Goal: Information Seeking & Learning: Learn about a topic

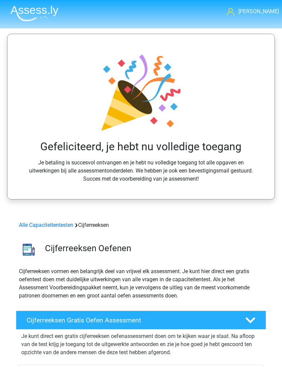
click at [61, 222] on link "Alle Capaciteitentesten" at bounding box center [46, 225] width 54 height 6
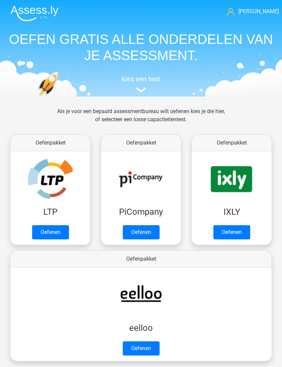
scroll to position [413, 0]
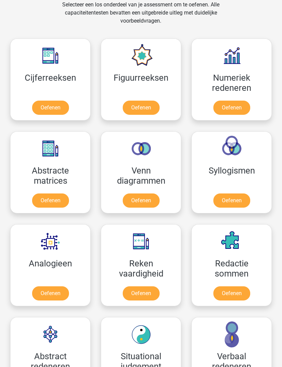
click at [136, 111] on link "Oefenen" at bounding box center [141, 108] width 37 height 14
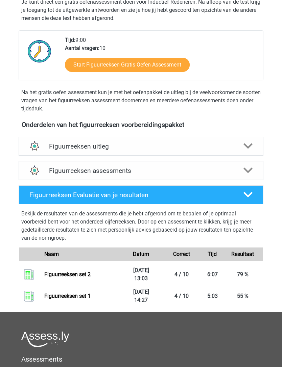
scroll to position [140, 0]
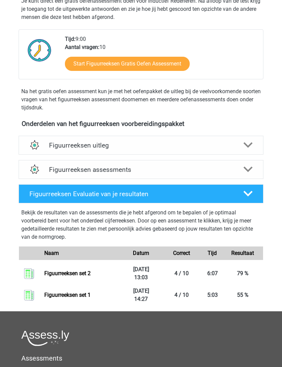
click at [249, 171] on polygon at bounding box center [247, 170] width 9 height 6
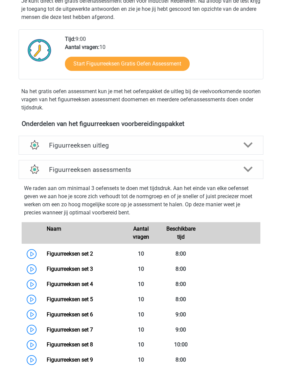
click at [82, 271] on link "Figuurreeksen set 3" at bounding box center [70, 269] width 46 height 6
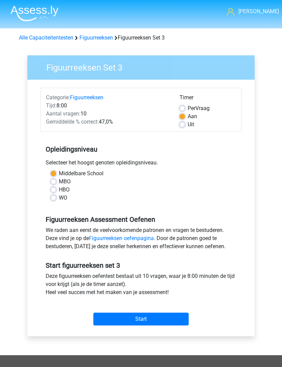
click at [187, 127] on label "Uit" at bounding box center [190, 125] width 6 height 8
click at [184, 127] on input "Uit" at bounding box center [181, 124] width 5 height 7
radio input "true"
click at [166, 321] on input "Start" at bounding box center [140, 319] width 95 height 13
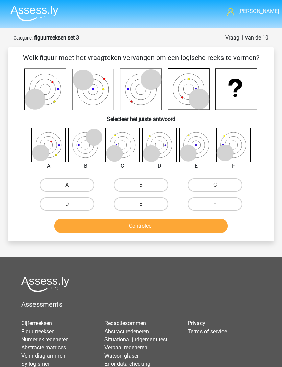
click at [71, 188] on input "A" at bounding box center [69, 187] width 4 height 4
radio input "true"
click at [192, 228] on button "Controleer" at bounding box center [140, 226] width 173 height 14
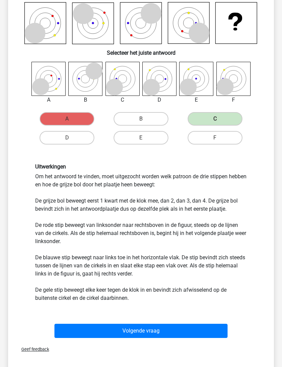
scroll to position [66, 0]
click at [199, 332] on button "Volgende vraag" at bounding box center [140, 331] width 173 height 14
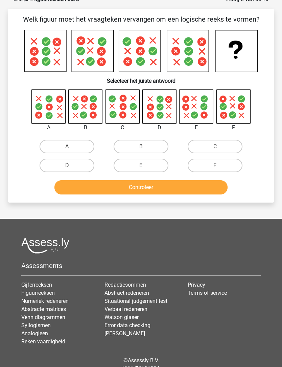
scroll to position [34, 0]
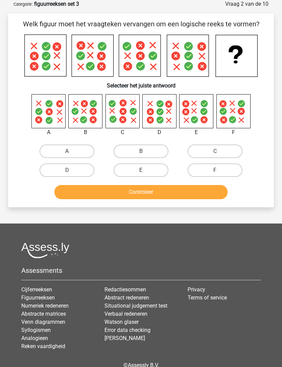
click at [73, 171] on label "D" at bounding box center [67, 170] width 55 height 14
click at [71, 171] on input "D" at bounding box center [69, 172] width 4 height 4
radio input "true"
click at [155, 187] on button "Controleer" at bounding box center [140, 192] width 173 height 14
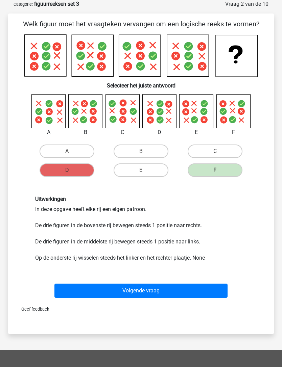
click at [202, 293] on button "Volgende vraag" at bounding box center [140, 291] width 173 height 14
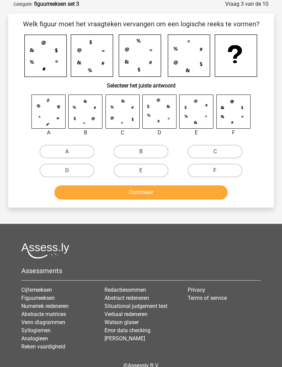
click at [263, 35] on div "Welk figuur moet het vraagteken vervangen om een logische reeks te vormen? Sele…" at bounding box center [141, 110] width 260 height 183
click at [232, 171] on label "F" at bounding box center [214, 171] width 55 height 14
click at [219, 171] on input "F" at bounding box center [217, 173] width 4 height 4
radio input "true"
click at [209, 198] on button "Controleer" at bounding box center [140, 192] width 173 height 14
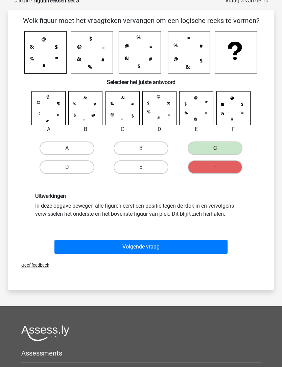
scroll to position [37, 0]
click at [216, 254] on button "Volgende vraag" at bounding box center [140, 247] width 173 height 14
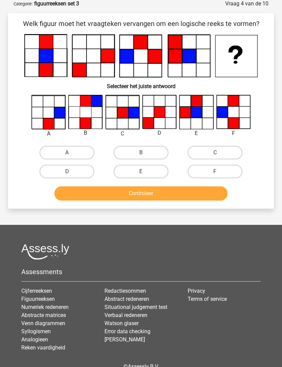
scroll to position [34, 0]
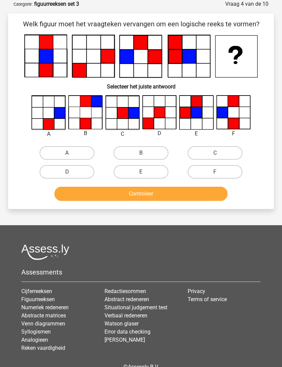
click at [88, 167] on label "D" at bounding box center [67, 172] width 55 height 14
click at [71, 172] on input "D" at bounding box center [69, 174] width 4 height 4
radio input "true"
click at [151, 191] on button "Controleer" at bounding box center [140, 194] width 173 height 14
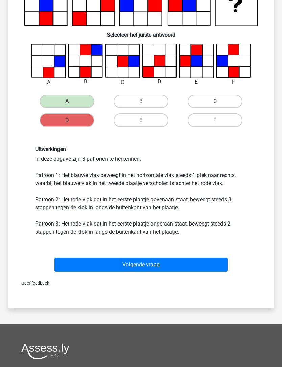
click at [208, 264] on button "Volgende vraag" at bounding box center [140, 265] width 173 height 14
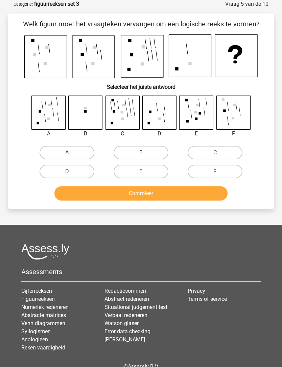
click at [139, 147] on label "B" at bounding box center [140, 153] width 55 height 14
click at [141, 153] on input "B" at bounding box center [143, 155] width 4 height 4
radio input "true"
click at [159, 198] on button "Controleer" at bounding box center [140, 193] width 173 height 14
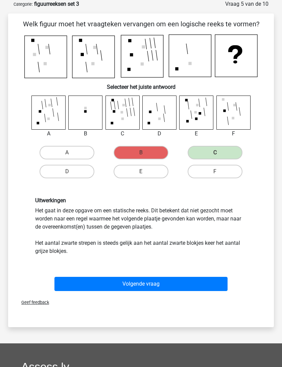
click at [212, 280] on button "Volgende vraag" at bounding box center [140, 284] width 173 height 14
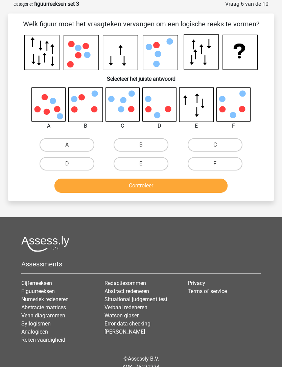
click at [52, 138] on label "A" at bounding box center [67, 145] width 55 height 14
click at [67, 145] on input "A" at bounding box center [69, 147] width 4 height 4
radio input "true"
click at [157, 189] on button "Controleer" at bounding box center [140, 186] width 173 height 14
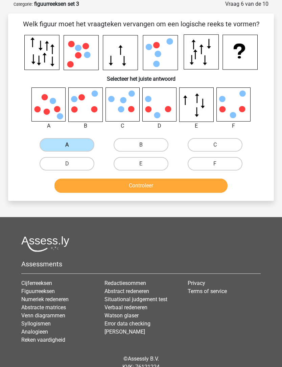
scroll to position [34, 0]
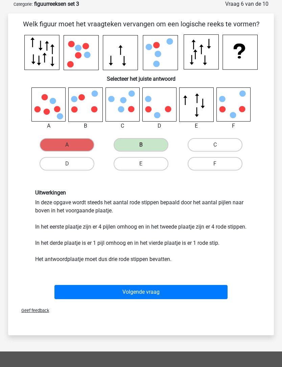
click at [175, 299] on button "Volgende vraag" at bounding box center [140, 292] width 173 height 14
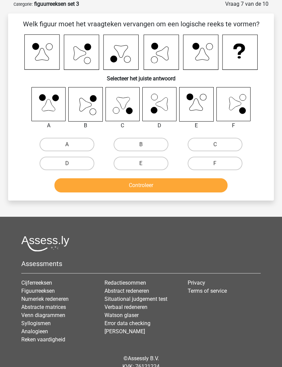
click at [152, 145] on label "B" at bounding box center [140, 145] width 55 height 14
click at [145, 145] on input "B" at bounding box center [143, 147] width 4 height 4
radio input "true"
click at [178, 186] on button "Controleer" at bounding box center [140, 185] width 173 height 14
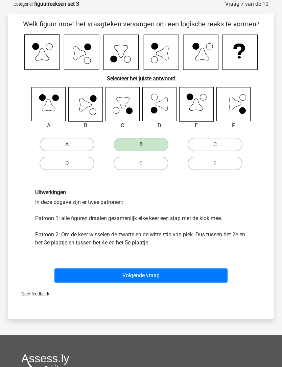
click at [198, 276] on button "Volgende vraag" at bounding box center [140, 275] width 173 height 14
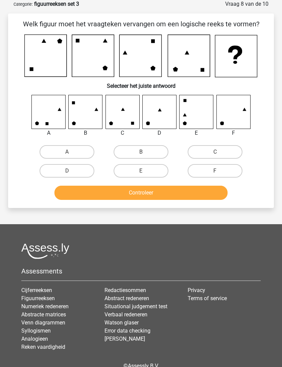
click at [225, 147] on label "C" at bounding box center [214, 152] width 55 height 14
click at [219, 152] on input "C" at bounding box center [217, 154] width 4 height 4
radio input "true"
click at [225, 165] on label "F" at bounding box center [214, 171] width 55 height 14
click at [219, 171] on input "F" at bounding box center [217, 173] width 4 height 4
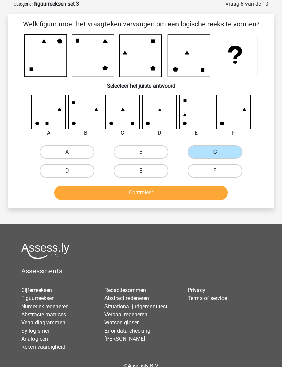
radio input "true"
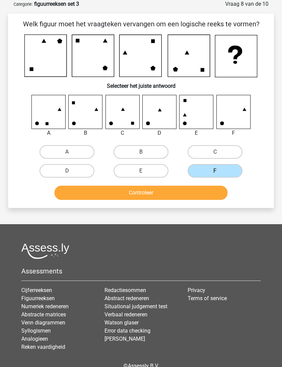
click at [200, 194] on button "Controleer" at bounding box center [140, 193] width 173 height 14
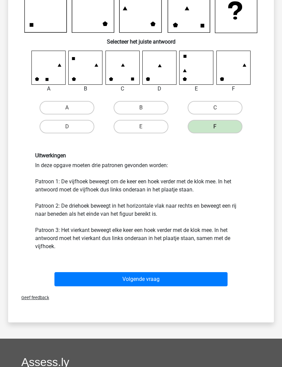
scroll to position [90, 0]
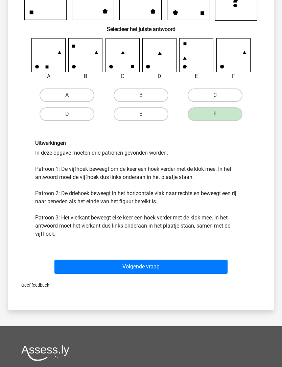
click at [192, 263] on button "Volgende vraag" at bounding box center [140, 267] width 173 height 14
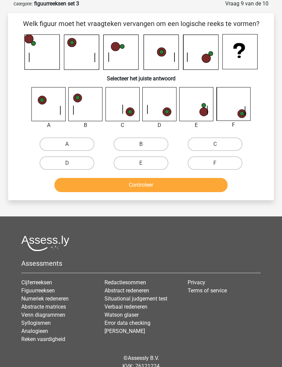
scroll to position [34, 0]
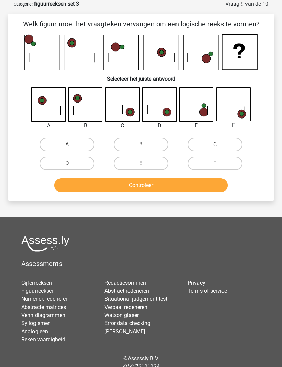
click at [221, 58] on icon at bounding box center [140, 52] width 233 height 36
click at [80, 166] on label "D" at bounding box center [67, 164] width 55 height 14
click at [71, 166] on input "D" at bounding box center [69, 165] width 4 height 4
radio input "true"
click at [160, 185] on button "Controleer" at bounding box center [140, 185] width 173 height 14
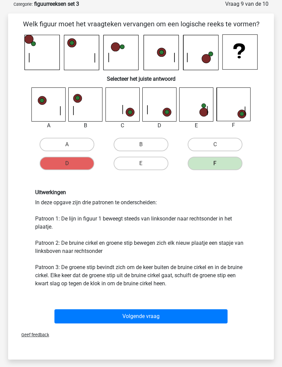
click at [178, 316] on button "Volgende vraag" at bounding box center [140, 316] width 173 height 14
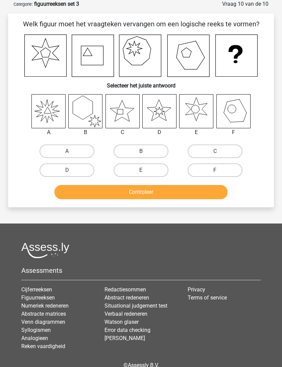
click at [80, 153] on label "A" at bounding box center [67, 152] width 55 height 14
click at [71, 153] on input "A" at bounding box center [69, 153] width 4 height 4
radio input "true"
click at [176, 196] on button "Controleer" at bounding box center [140, 192] width 173 height 14
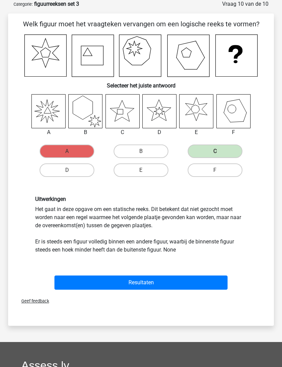
click at [198, 283] on button "Resultaten" at bounding box center [140, 283] width 173 height 14
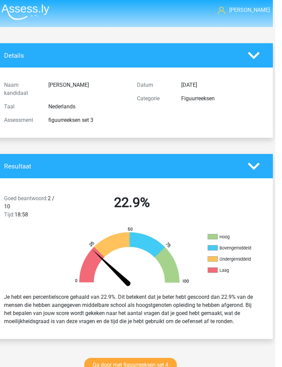
scroll to position [0, 2]
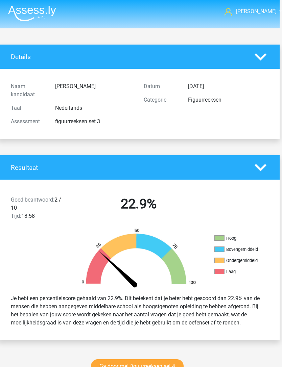
click at [262, 58] on polygon at bounding box center [260, 56] width 12 height 7
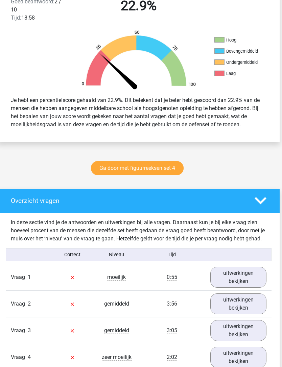
scroll to position [128, 2]
click at [166, 169] on link "Ga door met figuurreeksen set 4" at bounding box center [137, 168] width 93 height 14
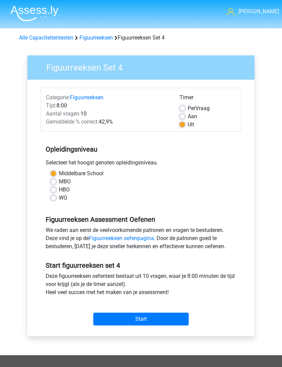
click at [164, 321] on input "Start" at bounding box center [140, 319] width 95 height 13
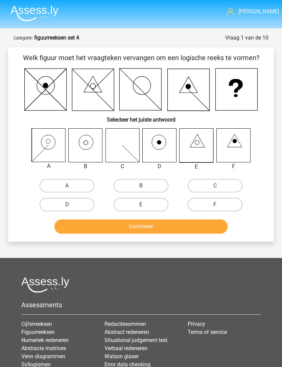
click at [226, 183] on label "C" at bounding box center [214, 186] width 55 height 14
click at [219, 186] on input "C" at bounding box center [217, 188] width 4 height 4
radio input "true"
click at [195, 228] on button "Controleer" at bounding box center [140, 227] width 173 height 14
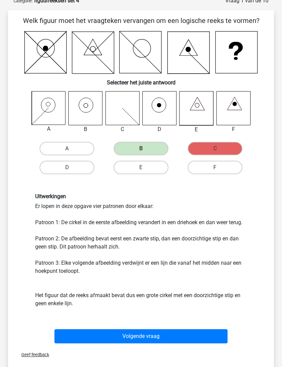
scroll to position [37, 0]
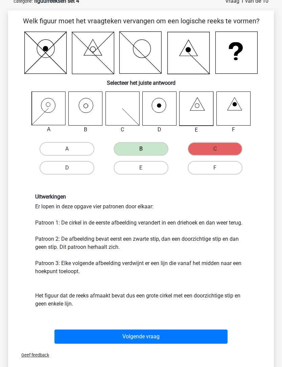
click at [205, 335] on button "Volgende vraag" at bounding box center [140, 337] width 173 height 14
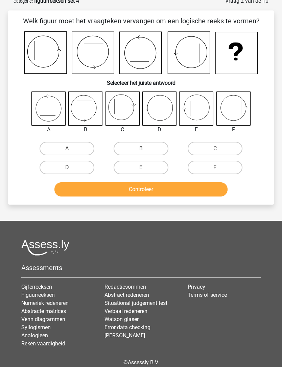
scroll to position [34, 0]
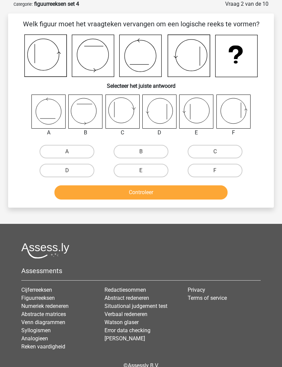
click at [234, 172] on label "F" at bounding box center [214, 171] width 55 height 14
click at [219, 172] on input "F" at bounding box center [217, 173] width 4 height 4
radio input "true"
click at [212, 190] on button "Controleer" at bounding box center [140, 192] width 173 height 14
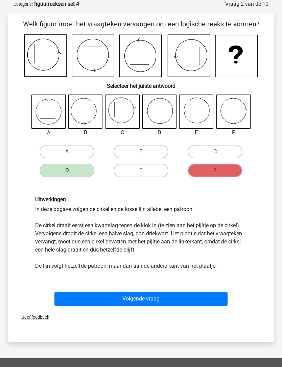
click at [196, 302] on button "Volgende vraag" at bounding box center [140, 299] width 173 height 14
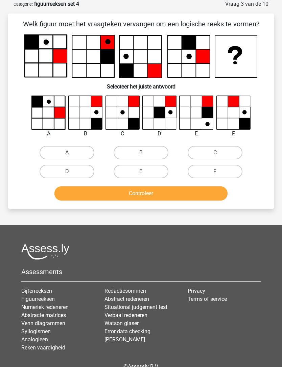
click at [160, 151] on label "B" at bounding box center [140, 153] width 55 height 14
click at [145, 153] on input "B" at bounding box center [143, 155] width 4 height 4
radio input "true"
click at [183, 194] on button "Controleer" at bounding box center [140, 193] width 173 height 14
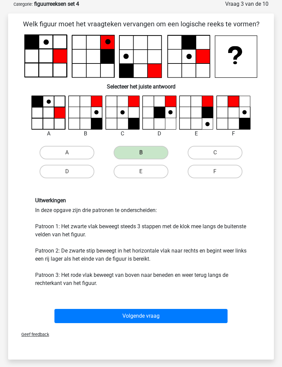
click at [184, 315] on button "Volgende vraag" at bounding box center [140, 316] width 173 height 14
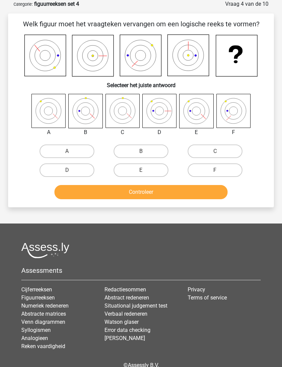
click at [161, 170] on label "E" at bounding box center [140, 170] width 55 height 14
click at [145, 170] on input "E" at bounding box center [143, 172] width 4 height 4
radio input "true"
click at [180, 195] on button "Controleer" at bounding box center [140, 192] width 173 height 14
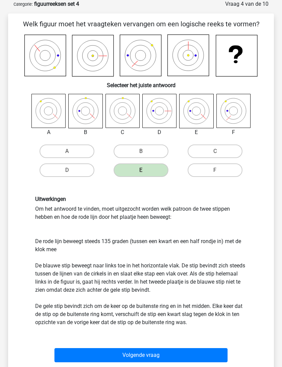
click at [196, 356] on button "Volgende vraag" at bounding box center [140, 355] width 173 height 14
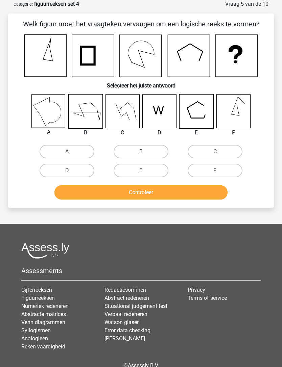
click at [157, 153] on label "B" at bounding box center [140, 152] width 55 height 14
click at [145, 153] on input "B" at bounding box center [143, 154] width 4 height 4
radio input "true"
click at [177, 193] on button "Controleer" at bounding box center [140, 192] width 173 height 14
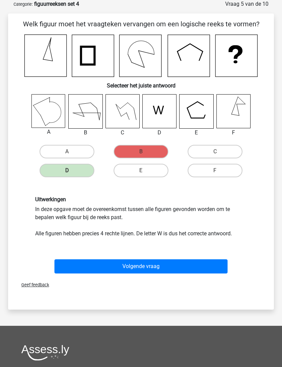
click at [212, 267] on button "Volgende vraag" at bounding box center [140, 266] width 173 height 14
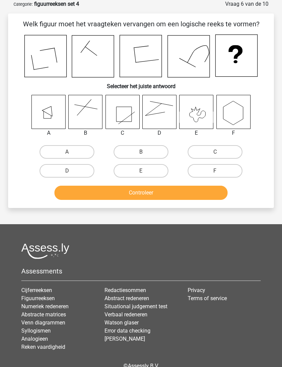
click at [231, 154] on label "C" at bounding box center [214, 152] width 55 height 14
click at [219, 154] on input "C" at bounding box center [217, 154] width 4 height 4
radio input "true"
click at [200, 196] on button "Controleer" at bounding box center [140, 193] width 173 height 14
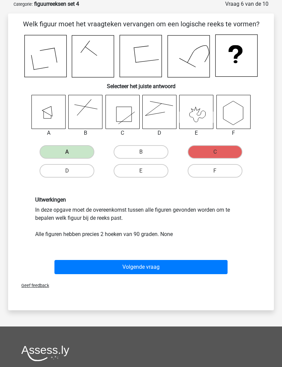
click at [187, 264] on button "Volgende vraag" at bounding box center [140, 267] width 173 height 14
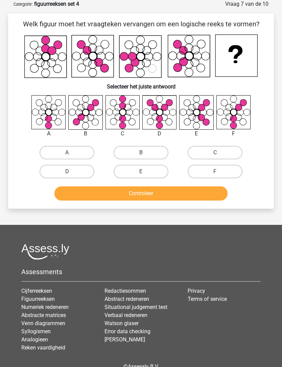
click at [231, 174] on label "F" at bounding box center [214, 172] width 55 height 14
click at [219, 174] on input "F" at bounding box center [217, 174] width 4 height 4
radio input "true"
click at [208, 198] on button "Controleer" at bounding box center [140, 193] width 173 height 14
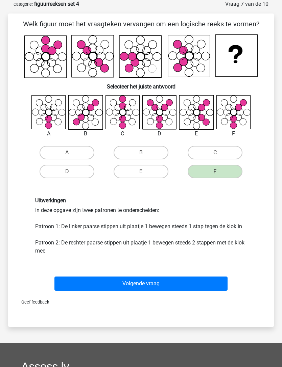
click at [199, 285] on button "Volgende vraag" at bounding box center [140, 284] width 173 height 14
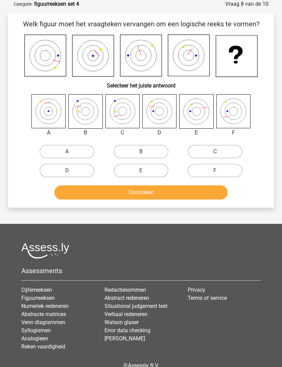
click at [87, 171] on label "D" at bounding box center [67, 171] width 55 height 14
click at [71, 171] on input "D" at bounding box center [69, 173] width 4 height 4
radio input "true"
click at [151, 195] on button "Controleer" at bounding box center [140, 192] width 173 height 14
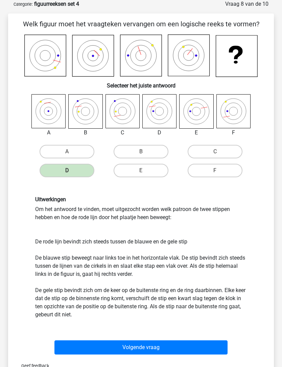
click at [149, 349] on button "Volgende vraag" at bounding box center [140, 347] width 173 height 14
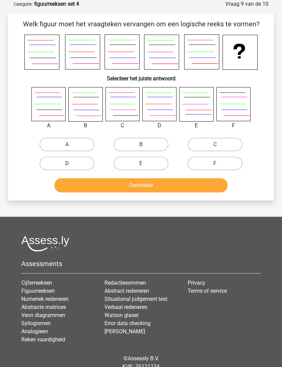
click at [52, 141] on label "A" at bounding box center [67, 145] width 55 height 14
click at [67, 145] on input "A" at bounding box center [69, 147] width 4 height 4
radio input "true"
click at [190, 182] on button "Controleer" at bounding box center [140, 185] width 173 height 14
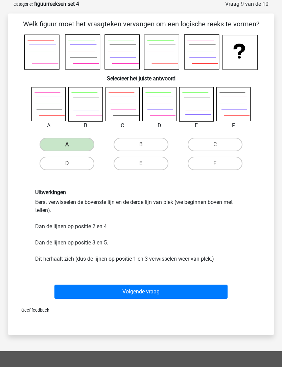
click at [189, 292] on button "Volgende vraag" at bounding box center [140, 292] width 173 height 14
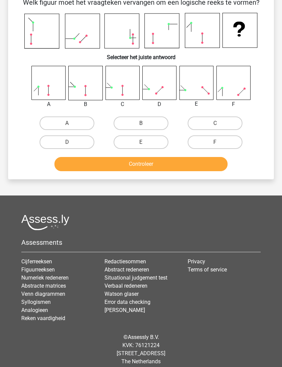
scroll to position [55, 0]
click at [188, 234] on div "Assessments Cijferreeksen Figuurreeksen Numeriek redeneren Abstracte matrices V…" at bounding box center [140, 270] width 249 height 113
click at [259, 162] on div "Controleer" at bounding box center [141, 163] width 244 height 22
click at [274, 186] on div "Kelly kellycornelis21@gmail.com Nederlands English" at bounding box center [141, 159] width 282 height 429
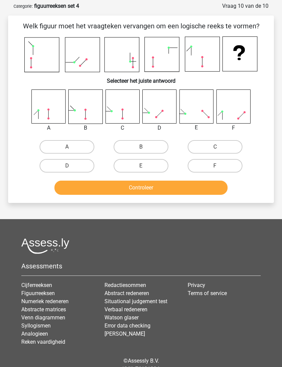
scroll to position [32, 0]
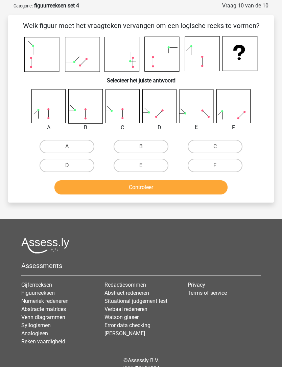
click at [86, 149] on label "A" at bounding box center [67, 147] width 55 height 14
click at [71, 149] on input "A" at bounding box center [69, 149] width 4 height 4
radio input "true"
click at [135, 185] on button "Controleer" at bounding box center [140, 187] width 173 height 14
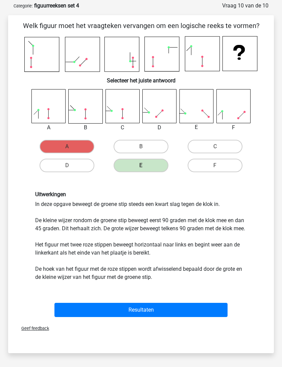
click at [208, 317] on button "Resultaten" at bounding box center [140, 310] width 173 height 14
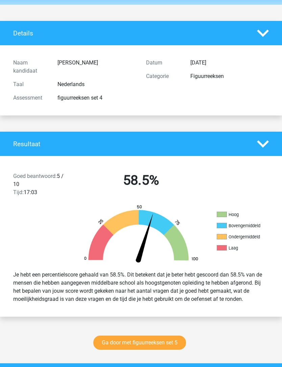
scroll to position [24, 0]
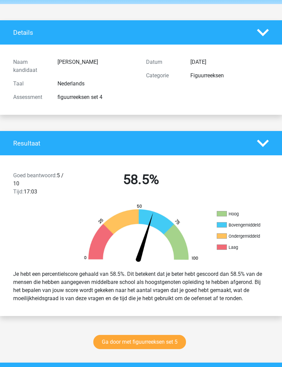
click at [156, 346] on link "Ga door met figuurreeksen set 5" at bounding box center [139, 342] width 93 height 14
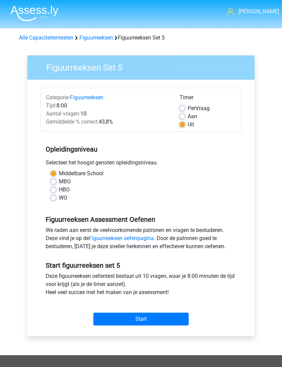
click at [148, 317] on input "Start" at bounding box center [140, 319] width 95 height 13
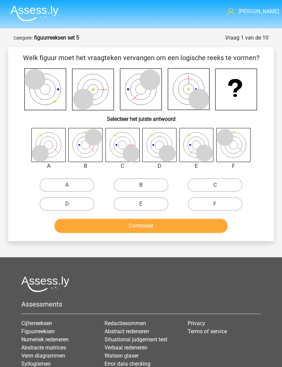
click at [228, 204] on label "F" at bounding box center [214, 204] width 55 height 14
click at [219, 204] on input "F" at bounding box center [217, 206] width 4 height 4
radio input "true"
click at [201, 227] on button "Controleer" at bounding box center [140, 226] width 173 height 14
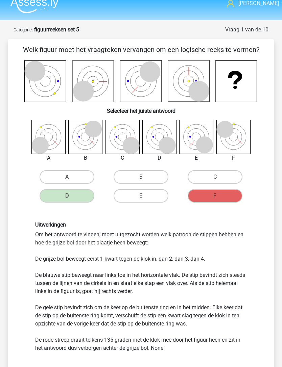
scroll to position [12, 0]
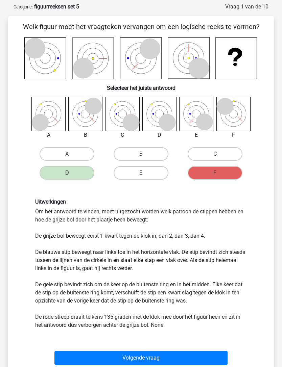
click at [185, 363] on button "Volgende vraag" at bounding box center [140, 358] width 173 height 14
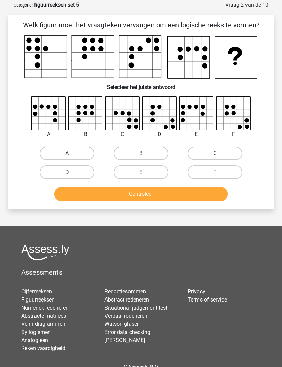
scroll to position [33, 0]
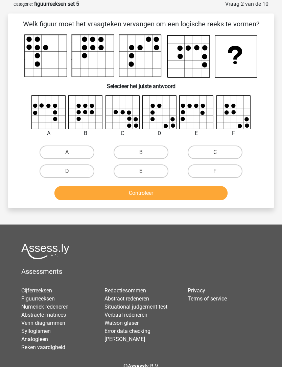
click at [82, 172] on label "D" at bounding box center [67, 172] width 55 height 14
click at [71, 172] on input "D" at bounding box center [69, 174] width 4 height 4
radio input "true"
click at [137, 191] on button "Controleer" at bounding box center [140, 193] width 173 height 14
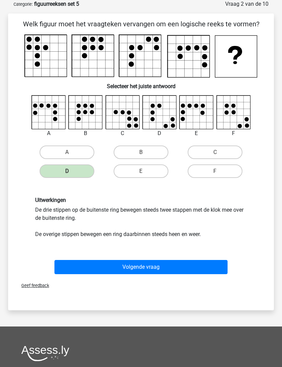
click at [178, 265] on button "Volgende vraag" at bounding box center [140, 267] width 173 height 14
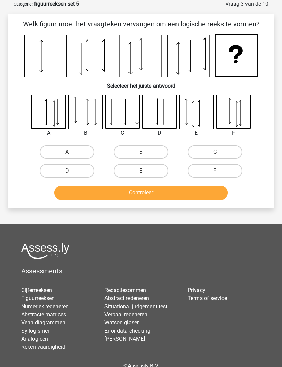
click at [225, 173] on label "F" at bounding box center [214, 171] width 55 height 14
click at [219, 173] on input "F" at bounding box center [217, 173] width 4 height 4
radio input "true"
click at [208, 196] on button "Controleer" at bounding box center [140, 193] width 173 height 14
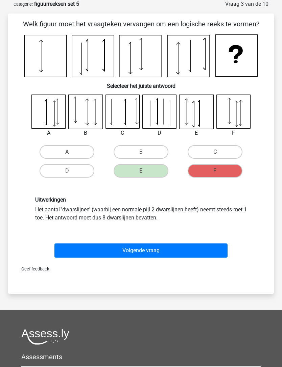
click at [219, 243] on button "Volgende vraag" at bounding box center [140, 250] width 173 height 14
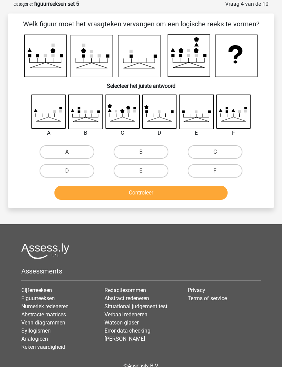
click at [223, 148] on label "C" at bounding box center [214, 152] width 55 height 14
click at [219, 152] on input "C" at bounding box center [217, 154] width 4 height 4
radio input "true"
click at [186, 196] on button "Controleer" at bounding box center [140, 193] width 173 height 14
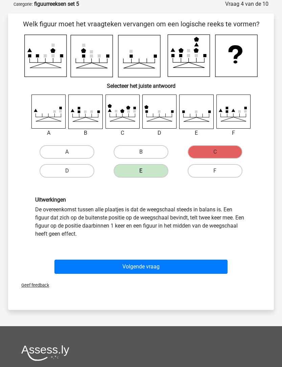
click at [170, 262] on button "Volgende vraag" at bounding box center [140, 267] width 173 height 14
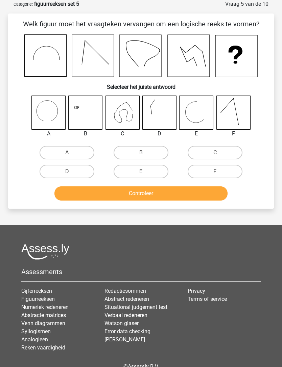
click at [227, 154] on label "C" at bounding box center [214, 153] width 55 height 14
click at [219, 154] on input "C" at bounding box center [217, 155] width 4 height 4
radio input "true"
click at [209, 187] on button "Controleer" at bounding box center [140, 193] width 173 height 14
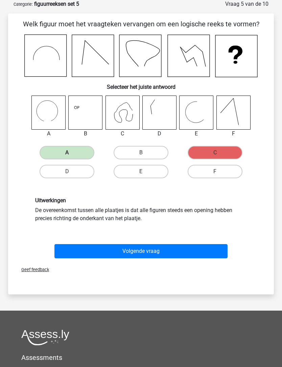
click at [169, 255] on button "Volgende vraag" at bounding box center [140, 251] width 173 height 14
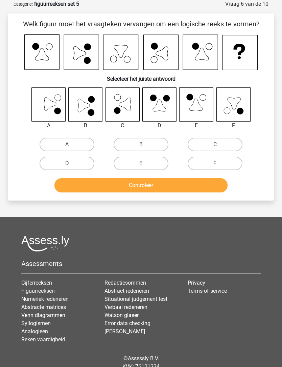
click at [79, 145] on label "A" at bounding box center [67, 145] width 55 height 14
click at [71, 145] on input "A" at bounding box center [69, 147] width 4 height 4
radio input "true"
click at [165, 186] on button "Controleer" at bounding box center [140, 185] width 173 height 14
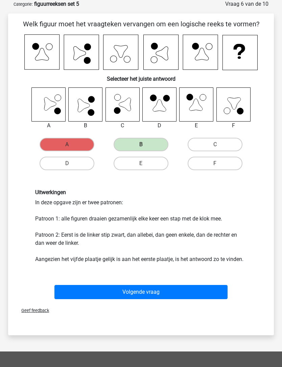
click at [192, 295] on button "Volgende vraag" at bounding box center [140, 292] width 173 height 14
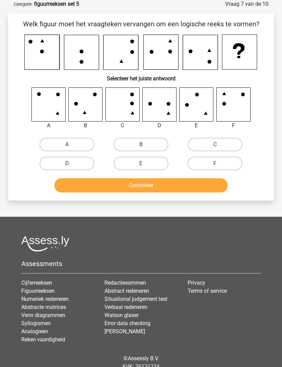
click at [231, 160] on label "F" at bounding box center [214, 164] width 55 height 14
click at [219, 163] on input "F" at bounding box center [217, 165] width 4 height 4
radio input "true"
click at [204, 179] on button "Controleer" at bounding box center [140, 185] width 173 height 14
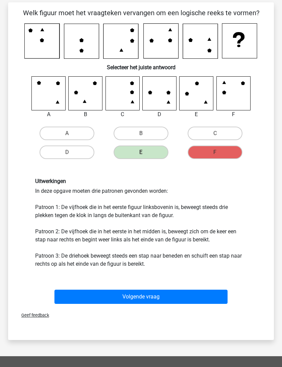
scroll to position [45, 0]
click at [191, 299] on button "Volgende vraag" at bounding box center [140, 297] width 173 height 14
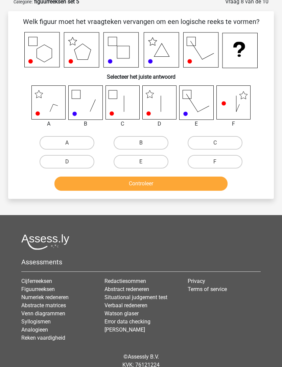
scroll to position [34, 0]
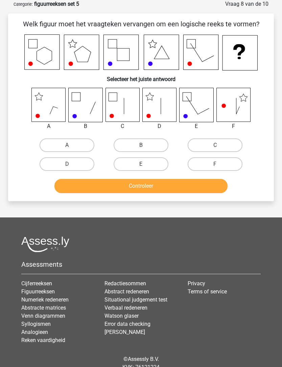
click at [85, 166] on label "D" at bounding box center [67, 164] width 55 height 14
click at [71, 166] on input "D" at bounding box center [69, 166] width 4 height 4
radio input "true"
click at [139, 190] on button "Controleer" at bounding box center [140, 186] width 173 height 14
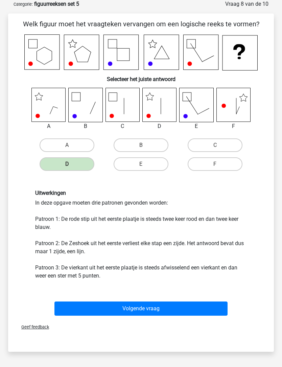
click at [189, 308] on button "Volgende vraag" at bounding box center [140, 309] width 173 height 14
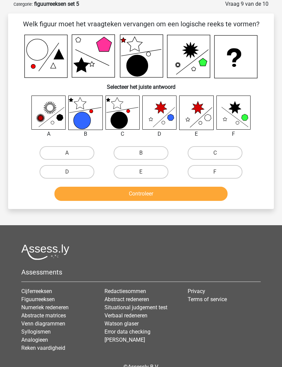
click at [83, 150] on label "A" at bounding box center [67, 153] width 55 height 14
click at [71, 153] on input "A" at bounding box center [69, 155] width 4 height 4
radio input "true"
click at [131, 197] on button "Controleer" at bounding box center [140, 194] width 173 height 14
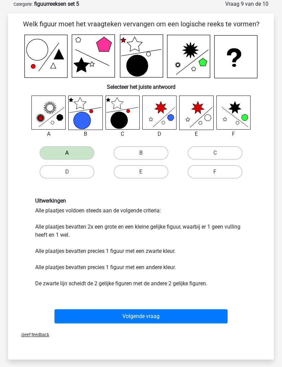
click at [202, 320] on button "Volgende vraag" at bounding box center [140, 316] width 173 height 14
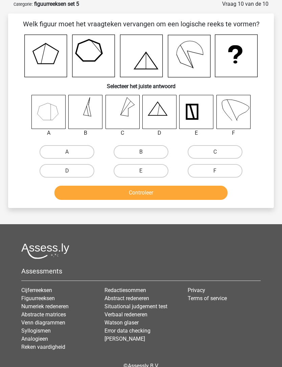
click at [240, 169] on label "F" at bounding box center [214, 171] width 55 height 14
click at [219, 171] on input "F" at bounding box center [217, 173] width 4 height 4
radio input "true"
click at [212, 196] on button "Controleer" at bounding box center [140, 193] width 173 height 14
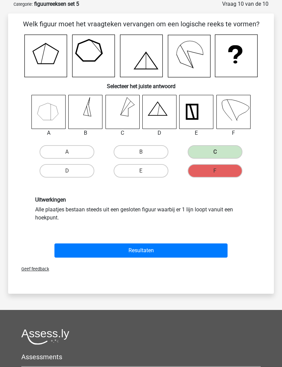
click at [173, 252] on button "Resultaten" at bounding box center [140, 250] width 173 height 14
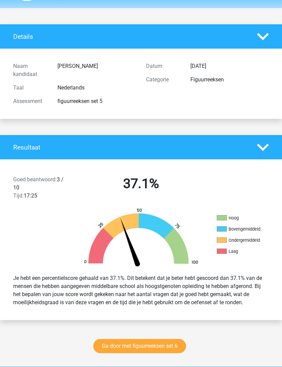
scroll to position [21, 0]
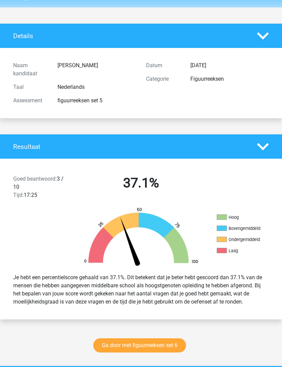
click at [147, 350] on link "Ga door met figuurreeksen set 6" at bounding box center [139, 346] width 93 height 14
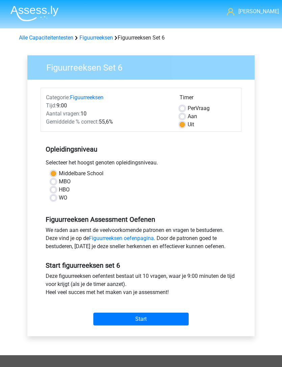
click at [166, 323] on input "Start" at bounding box center [140, 319] width 95 height 13
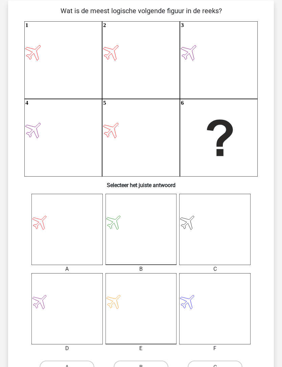
scroll to position [58, 0]
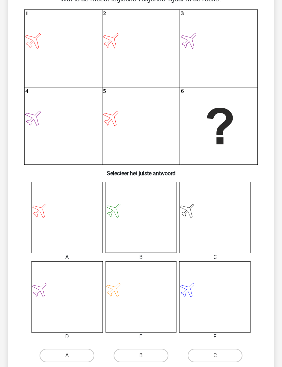
click at [85, 359] on label "A" at bounding box center [67, 356] width 55 height 14
click at [71, 359] on input "A" at bounding box center [69, 358] width 4 height 4
radio input "true"
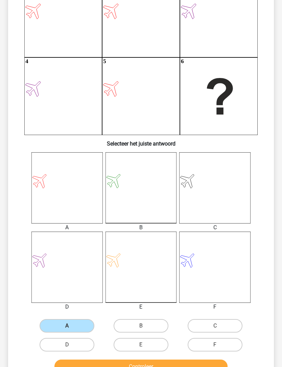
click at [152, 365] on button "Controleer" at bounding box center [140, 367] width 173 height 14
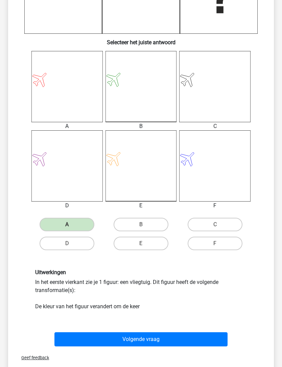
scroll to position [192, 0]
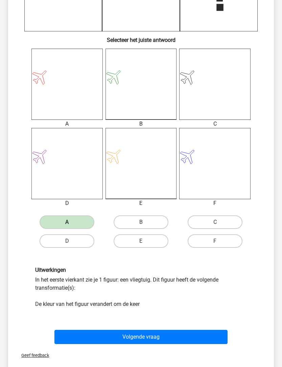
click at [177, 336] on button "Volgende vraag" at bounding box center [140, 337] width 173 height 14
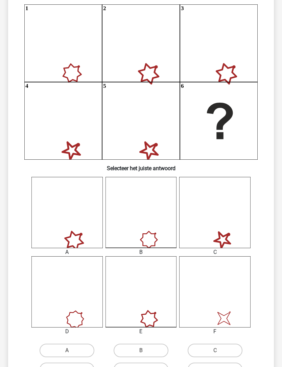
scroll to position [64, 0]
click at [155, 367] on label "E" at bounding box center [140, 370] width 55 height 14
click at [145, 367] on input "E" at bounding box center [143, 371] width 4 height 4
radio input "true"
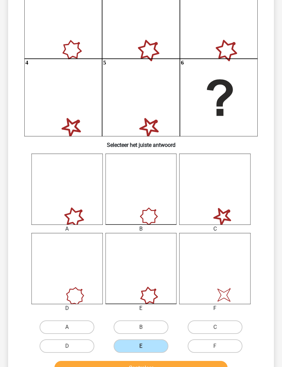
scroll to position [86, 0]
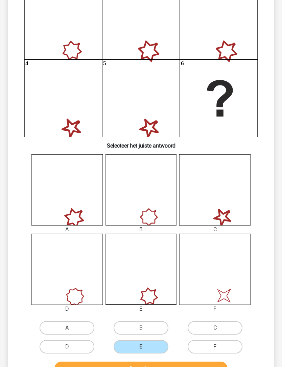
click at [196, 367] on button "Controleer" at bounding box center [140, 369] width 173 height 14
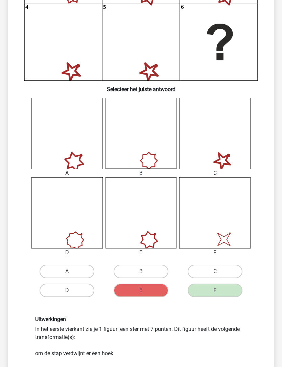
scroll to position [153, 0]
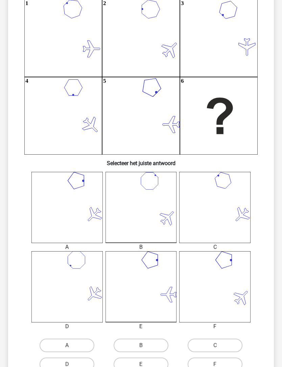
scroll to position [69, 0]
click at [156, 345] on label "B" at bounding box center [140, 345] width 55 height 14
click at [145, 345] on input "B" at bounding box center [143, 347] width 4 height 4
radio input "true"
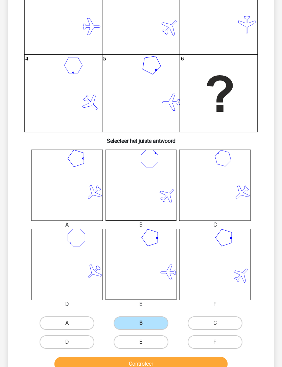
scroll to position [91, 0]
click at [180, 363] on button "Controleer" at bounding box center [140, 364] width 173 height 14
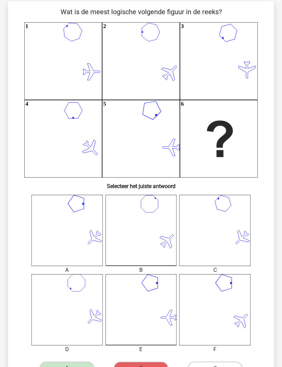
scroll to position [47, 0]
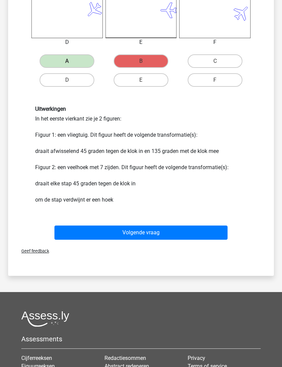
click at [188, 230] on button "Volgende vraag" at bounding box center [140, 233] width 173 height 14
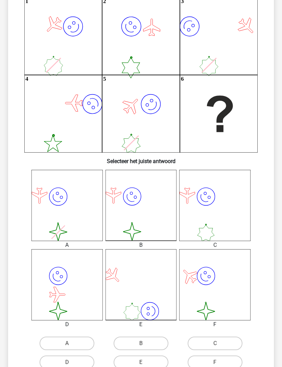
scroll to position [72, 0]
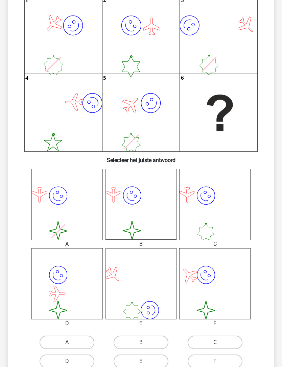
click at [233, 361] on label "F" at bounding box center [214, 362] width 55 height 14
click at [219, 362] on input "F" at bounding box center [217, 364] width 4 height 4
radio input "true"
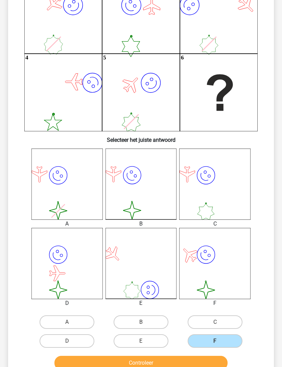
scroll to position [95, 0]
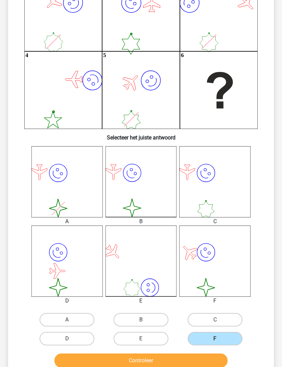
click at [207, 363] on button "Controleer" at bounding box center [140, 361] width 173 height 14
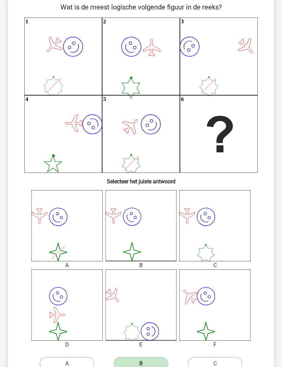
scroll to position [50, 0]
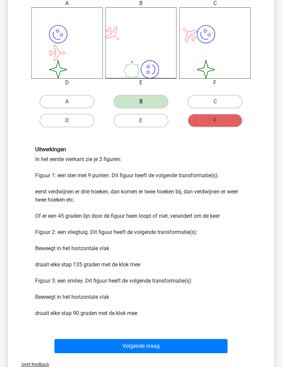
click at [203, 347] on button "Volgende vraag" at bounding box center [140, 346] width 173 height 14
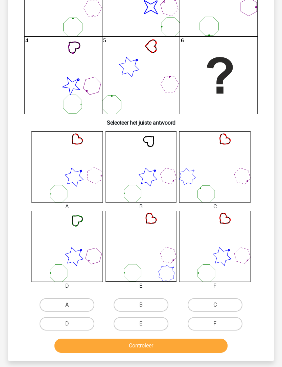
scroll to position [120, 0]
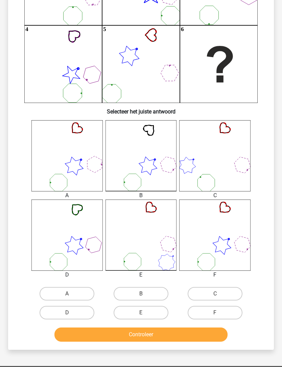
click at [227, 292] on label "C" at bounding box center [214, 294] width 55 height 14
click at [219, 294] on input "C" at bounding box center [217, 296] width 4 height 4
radio input "true"
click at [220, 336] on button "Controleer" at bounding box center [140, 335] width 173 height 14
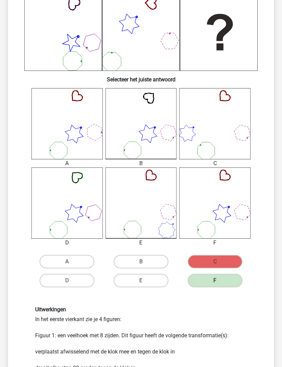
scroll to position [152, 0]
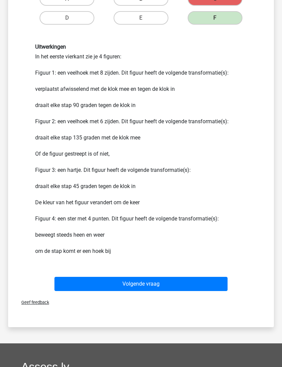
click at [212, 284] on button "Volgende vraag" at bounding box center [140, 284] width 173 height 14
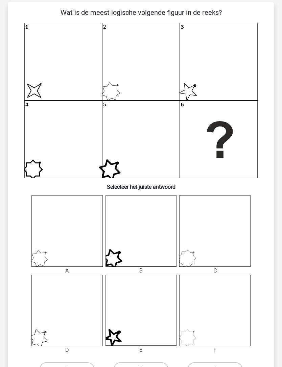
scroll to position [45, 0]
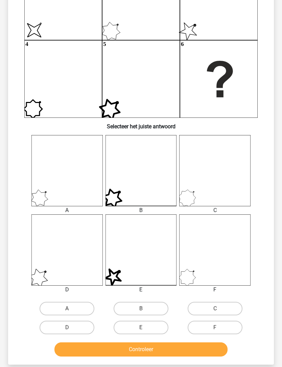
click at [158, 330] on label "E" at bounding box center [140, 328] width 55 height 14
click at [145, 330] on input "E" at bounding box center [143, 330] width 4 height 4
radio input "true"
click at [170, 350] on button "Controleer" at bounding box center [140, 349] width 173 height 14
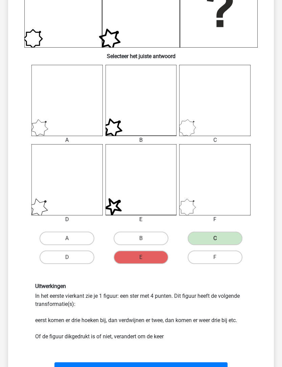
scroll to position [181, 0]
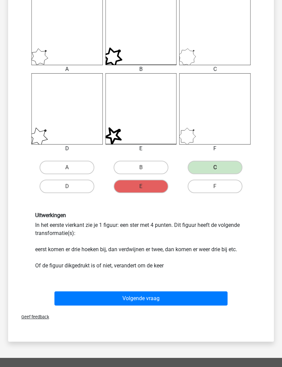
click at [207, 294] on button "Volgende vraag" at bounding box center [140, 298] width 173 height 14
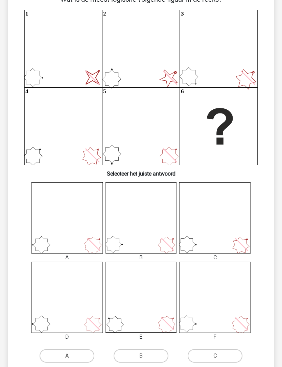
scroll to position [58, 0]
radio input "true"
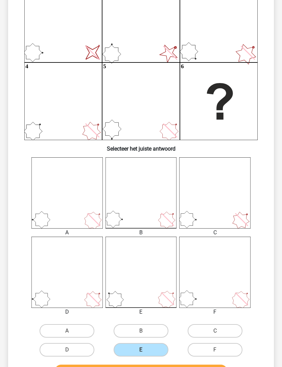
scroll to position [90, 0]
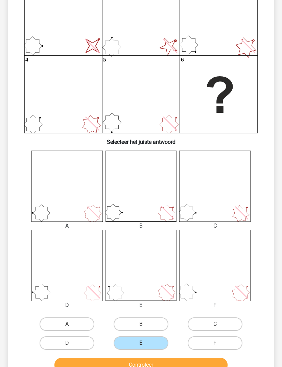
click at [182, 360] on button "Controleer" at bounding box center [140, 365] width 173 height 14
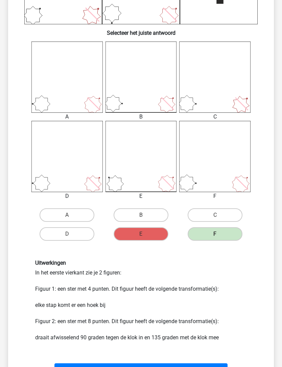
scroll to position [189, 0]
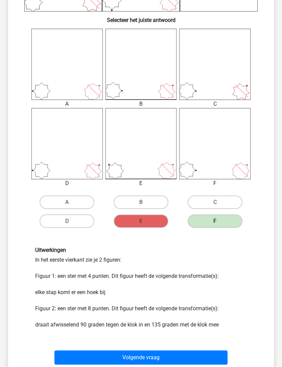
click at [204, 358] on button "Volgende vraag" at bounding box center [140, 358] width 173 height 14
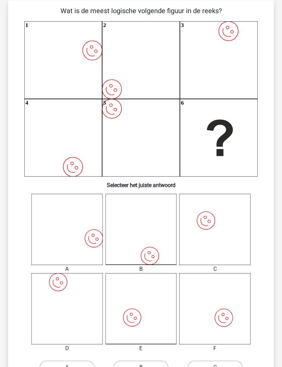
scroll to position [47, 0]
click at [84, 367] on label "A" at bounding box center [67, 368] width 55 height 14
click at [71, 367] on input "A" at bounding box center [69, 370] width 4 height 4
radio input "true"
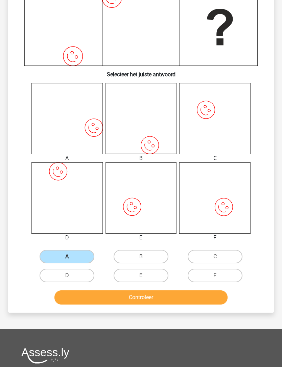
scroll to position [158, 0]
click at [178, 304] on button "Controleer" at bounding box center [140, 297] width 173 height 14
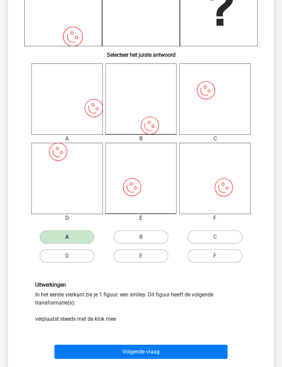
scroll to position [177, 0]
click at [192, 351] on button "Volgende vraag" at bounding box center [140, 352] width 173 height 14
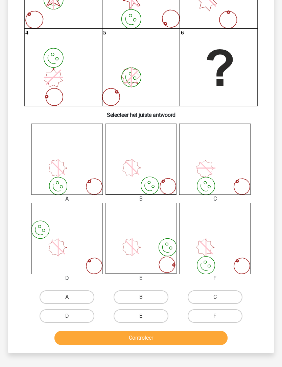
scroll to position [122, 0]
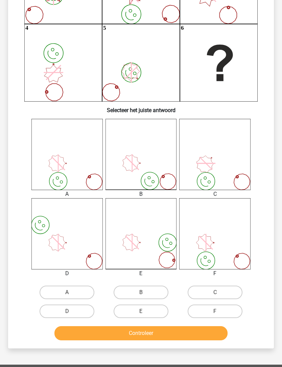
click at [162, 310] on label "E" at bounding box center [140, 312] width 55 height 14
click at [145, 311] on input "E" at bounding box center [143, 313] width 4 height 4
radio input "true"
click at [165, 332] on button "Controleer" at bounding box center [140, 333] width 173 height 14
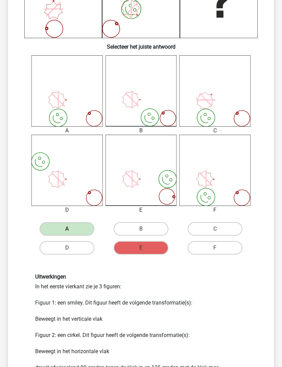
scroll to position [184, 0]
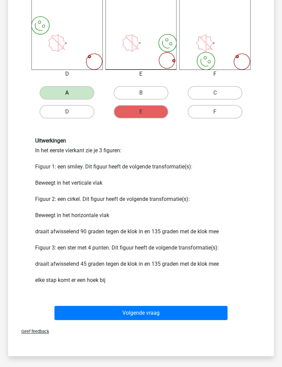
click at [211, 312] on button "Volgende vraag" at bounding box center [140, 313] width 173 height 14
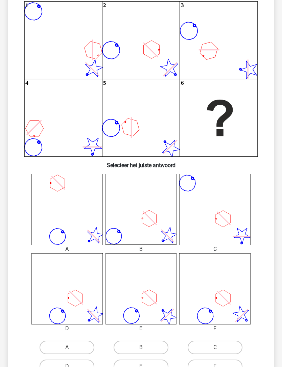
scroll to position [69, 0]
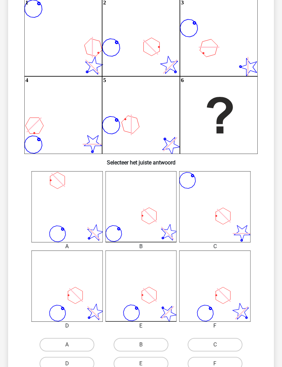
click at [159, 345] on label "B" at bounding box center [140, 345] width 55 height 14
click at [145, 345] on input "B" at bounding box center [143, 347] width 4 height 4
radio input "true"
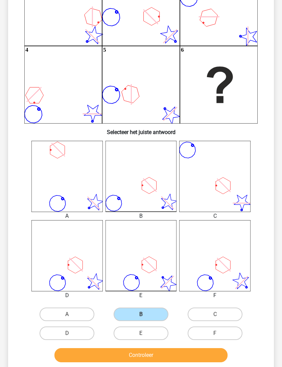
click at [184, 352] on button "Controleer" at bounding box center [140, 356] width 173 height 14
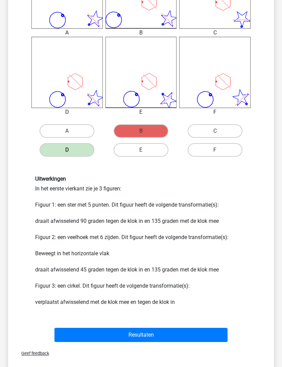
scroll to position [284, 0]
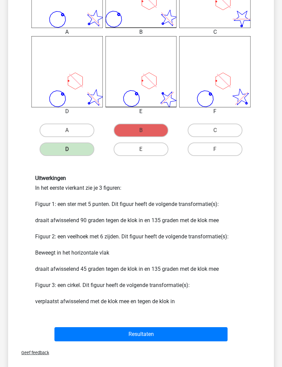
click at [213, 332] on button "Resultaten" at bounding box center [140, 335] width 173 height 14
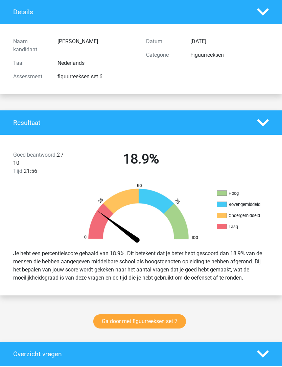
scroll to position [47, 0]
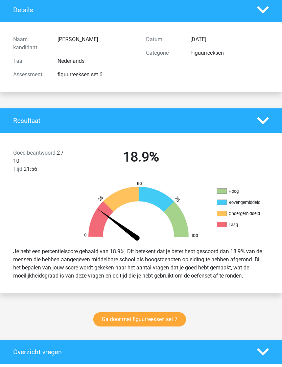
click at [177, 317] on link "Ga door met figuurreeksen set 7" at bounding box center [139, 320] width 93 height 14
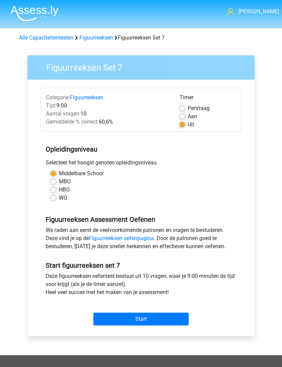
click at [155, 317] on input "Start" at bounding box center [140, 319] width 95 height 13
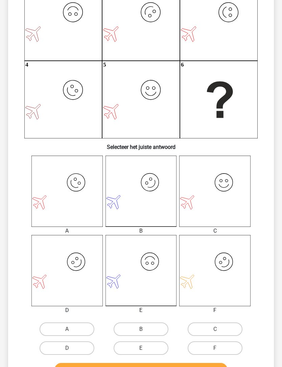
scroll to position [96, 0]
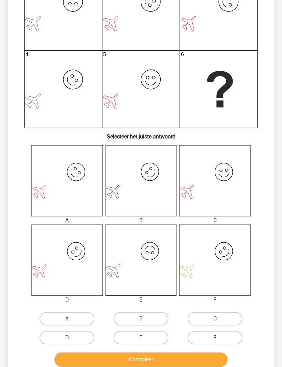
click at [84, 337] on label "D" at bounding box center [67, 338] width 55 height 14
click at [71, 338] on input "D" at bounding box center [69, 340] width 4 height 4
radio input "true"
click at [173, 359] on button "Controleer" at bounding box center [140, 360] width 173 height 14
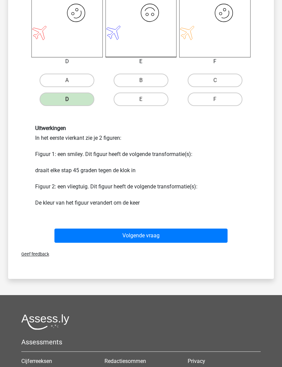
click at [153, 237] on button "Volgende vraag" at bounding box center [140, 236] width 173 height 14
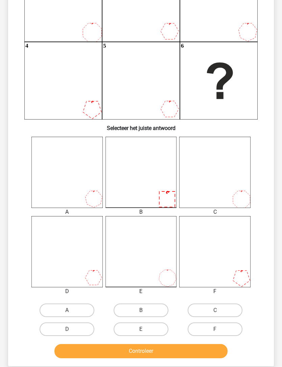
scroll to position [114, 0]
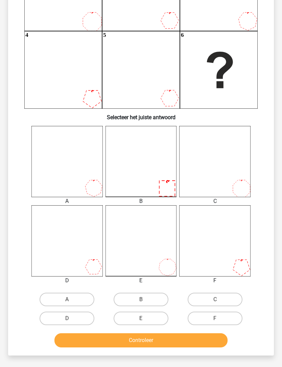
click at [226, 298] on label "C" at bounding box center [214, 300] width 55 height 14
click at [219, 300] on input "C" at bounding box center [217, 302] width 4 height 4
radio input "true"
click at [215, 339] on button "Controleer" at bounding box center [140, 340] width 173 height 14
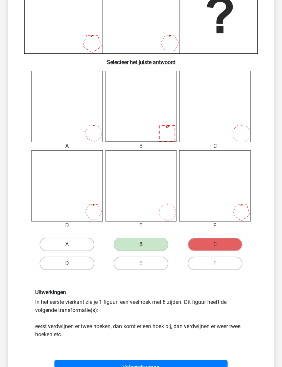
scroll to position [170, 0]
click at [195, 363] on button "Volgende vraag" at bounding box center [140, 368] width 173 height 14
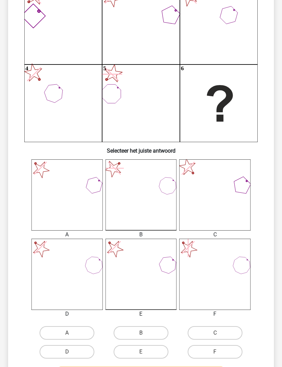
scroll to position [82, 0]
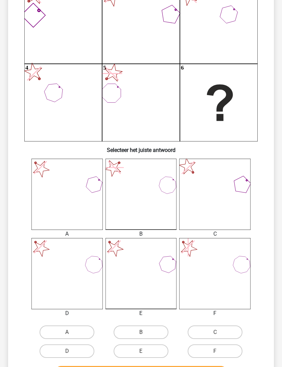
click at [87, 354] on label "D" at bounding box center [67, 351] width 55 height 14
click at [71, 354] on input "D" at bounding box center [69, 353] width 4 height 4
radio input "true"
click at [130, 367] on button "Controleer" at bounding box center [140, 373] width 173 height 14
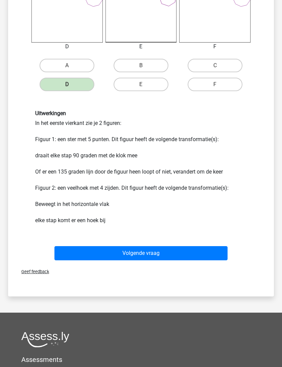
click at [205, 258] on button "Volgende vraag" at bounding box center [140, 254] width 173 height 14
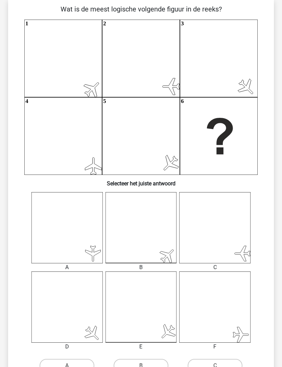
scroll to position [49, 0]
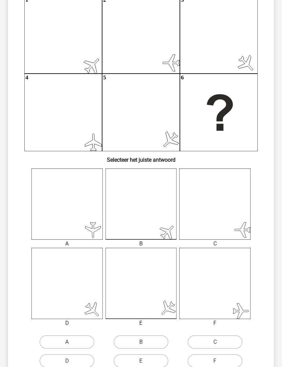
click at [81, 344] on label "A" at bounding box center [67, 343] width 55 height 14
click at [71, 344] on input "A" at bounding box center [69, 344] width 4 height 4
radio input "true"
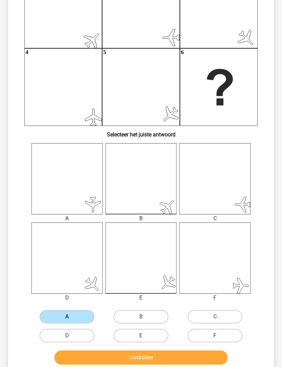
click at [194, 360] on button "Controleer" at bounding box center [140, 358] width 173 height 14
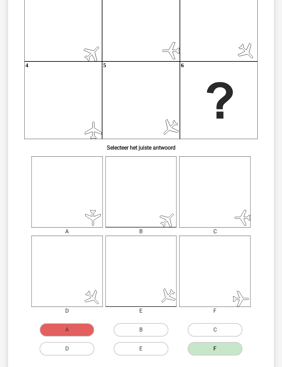
scroll to position [82, 0]
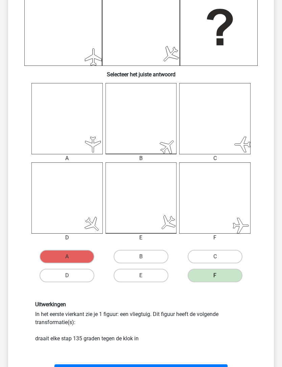
click at [204, 367] on button "Volgende vraag" at bounding box center [140, 371] width 173 height 14
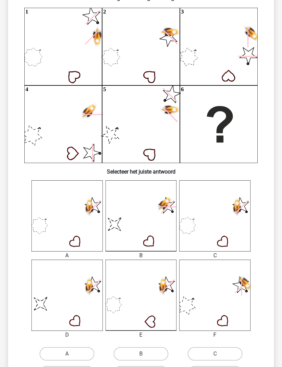
scroll to position [71, 0]
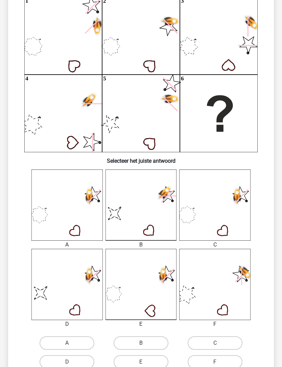
click at [78, 362] on label "D" at bounding box center [67, 362] width 55 height 14
click at [71, 362] on input "D" at bounding box center [69, 364] width 4 height 4
radio input "true"
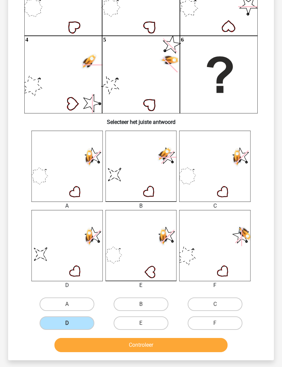
scroll to position [111, 0]
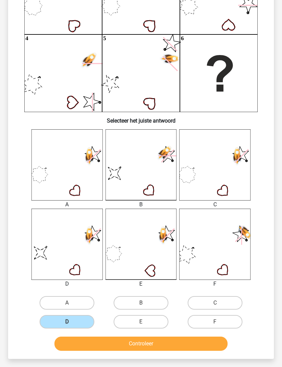
click at [141, 342] on button "Controleer" at bounding box center [140, 344] width 173 height 14
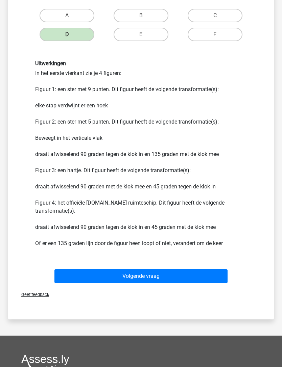
click at [195, 280] on button "Volgende vraag" at bounding box center [140, 276] width 173 height 14
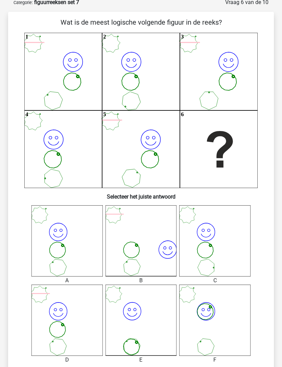
scroll to position [34, 0]
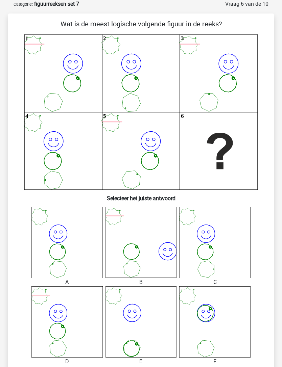
click at [200, 157] on icon "image/svg+xml 1 image/svg+xml 2 image/svg+xml 3 image/svg+xml 4 image/svg+xml" at bounding box center [140, 111] width 233 height 155
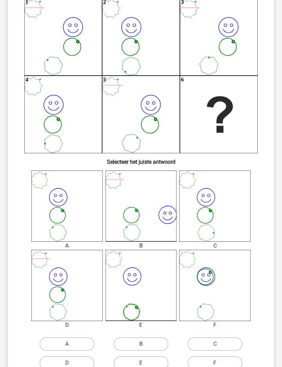
scroll to position [70, 0]
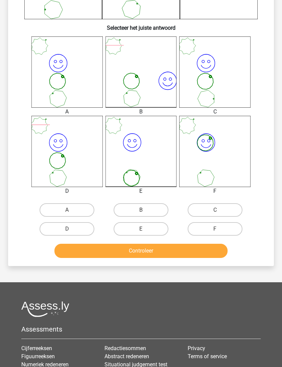
click at [232, 210] on label "C" at bounding box center [214, 211] width 55 height 14
click at [219, 210] on input "C" at bounding box center [217, 212] width 4 height 4
radio input "true"
click at [221, 251] on button "Controleer" at bounding box center [140, 251] width 173 height 14
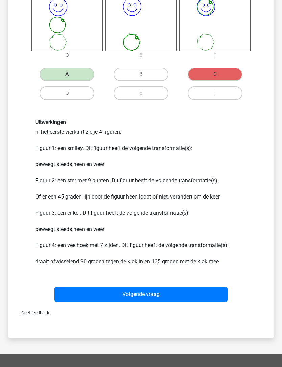
scroll to position [349, 0]
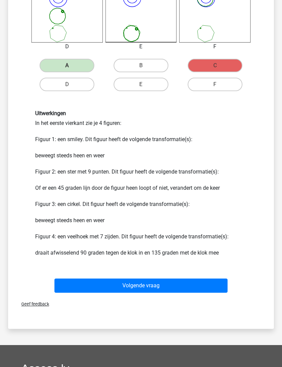
click at [216, 286] on button "Volgende vraag" at bounding box center [140, 286] width 173 height 14
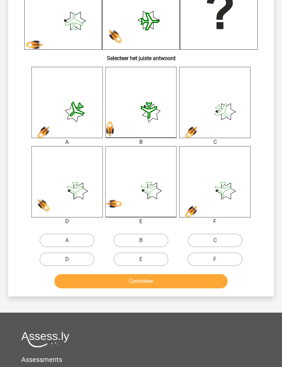
scroll to position [177, 0]
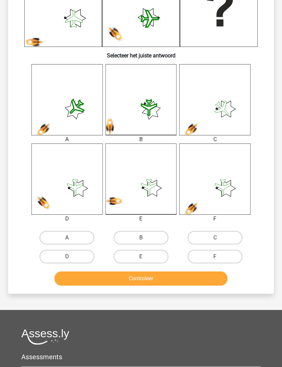
click at [235, 238] on label "C" at bounding box center [214, 238] width 55 height 14
click at [219, 238] on input "C" at bounding box center [217, 240] width 4 height 4
radio input "true"
click at [217, 273] on button "Controleer" at bounding box center [140, 279] width 173 height 14
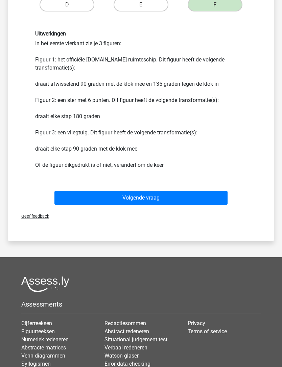
click at [203, 198] on button "Volgende vraag" at bounding box center [140, 198] width 173 height 14
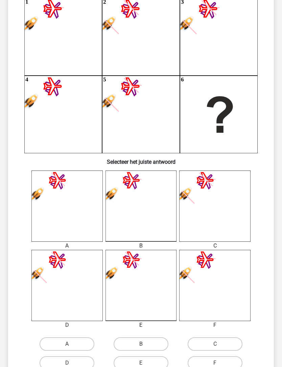
scroll to position [70, 0]
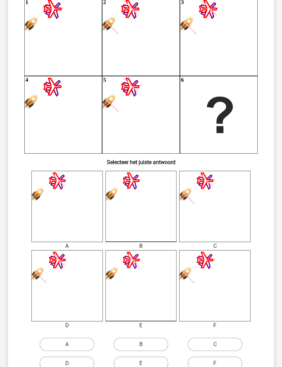
click at [86, 360] on label "D" at bounding box center [67, 364] width 55 height 14
click at [71, 363] on input "D" at bounding box center [69, 365] width 4 height 4
radio input "true"
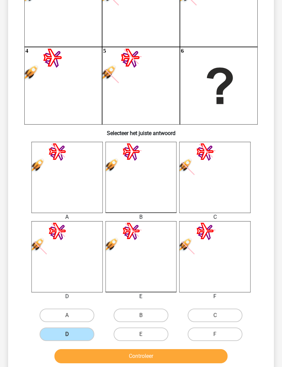
scroll to position [99, 0]
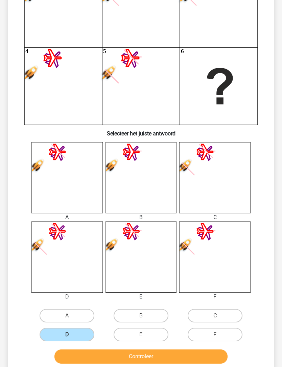
click at [160, 359] on button "Controleer" at bounding box center [140, 357] width 173 height 14
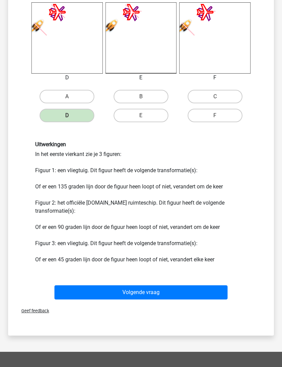
click at [209, 286] on button "Volgende vraag" at bounding box center [140, 292] width 173 height 14
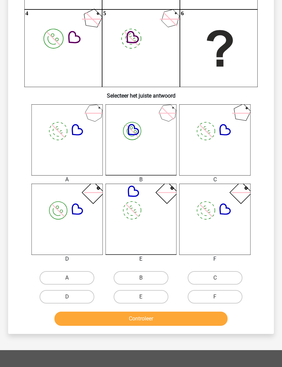
scroll to position [145, 0]
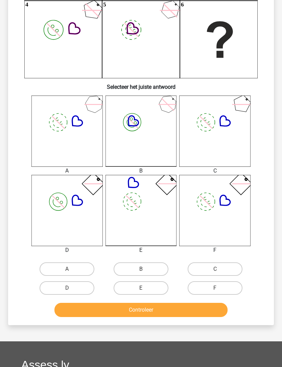
click at [228, 269] on label "C" at bounding box center [214, 269] width 55 height 14
click at [219, 269] on input "C" at bounding box center [217, 271] width 4 height 4
radio input "true"
click at [216, 303] on button "Controleer" at bounding box center [140, 310] width 173 height 14
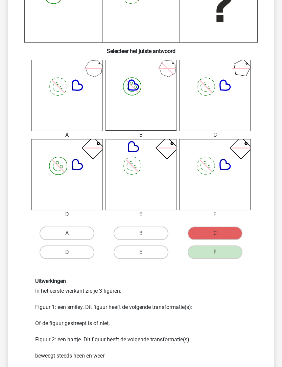
scroll to position [181, 0]
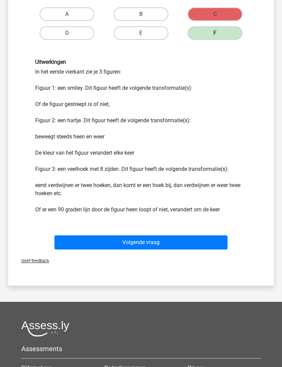
click at [201, 242] on button "Volgende vraag" at bounding box center [140, 243] width 173 height 14
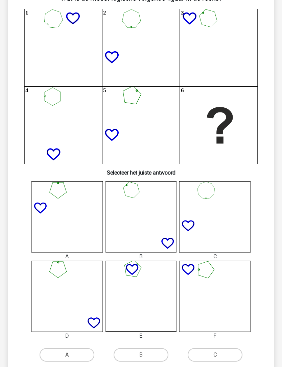
scroll to position [60, 0]
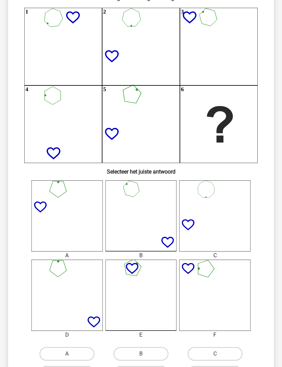
click at [87, 356] on label "A" at bounding box center [67, 354] width 55 height 14
click at [71, 356] on input "A" at bounding box center [69, 356] width 4 height 4
radio input "true"
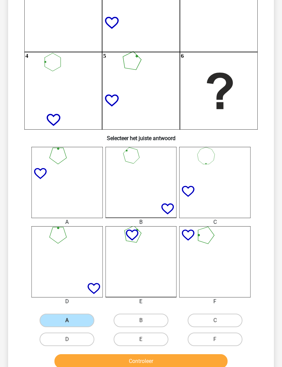
scroll to position [101, 0]
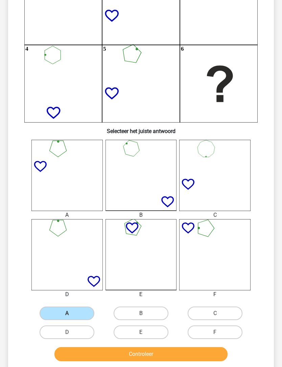
click at [184, 356] on button "Controleer" at bounding box center [140, 354] width 173 height 14
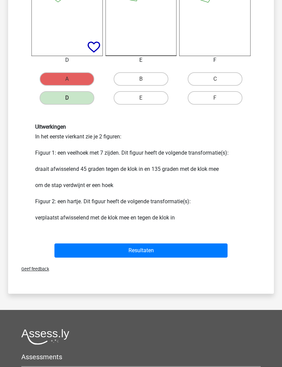
scroll to position [335, 0]
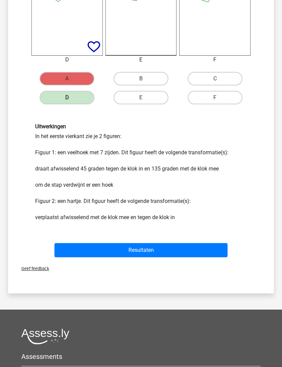
click at [209, 244] on button "Resultaten" at bounding box center [140, 250] width 173 height 14
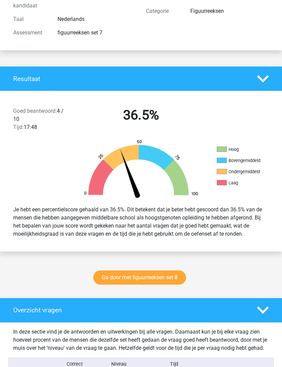
scroll to position [95, 0]
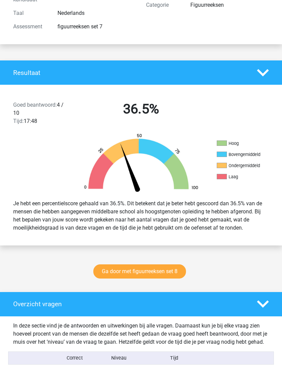
click at [177, 272] on link "Ga door met figuurreeksen set 8" at bounding box center [139, 271] width 93 height 14
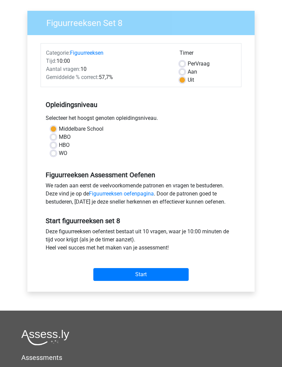
scroll to position [45, 0]
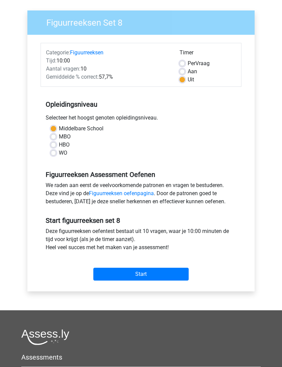
click at [174, 277] on input "Start" at bounding box center [140, 274] width 95 height 13
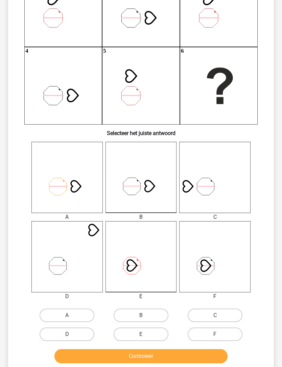
scroll to position [105, 0]
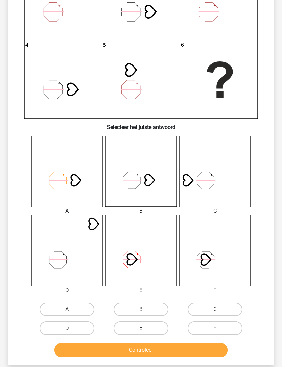
click at [85, 307] on label "A" at bounding box center [67, 310] width 55 height 14
click at [71, 310] on input "A" at bounding box center [69, 312] width 4 height 4
radio input "true"
click at [131, 349] on button "Controleer" at bounding box center [140, 350] width 173 height 14
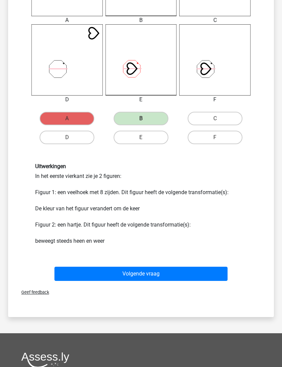
click at [202, 275] on button "Volgende vraag" at bounding box center [140, 274] width 173 height 14
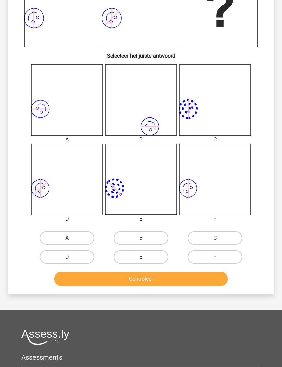
scroll to position [179, 0]
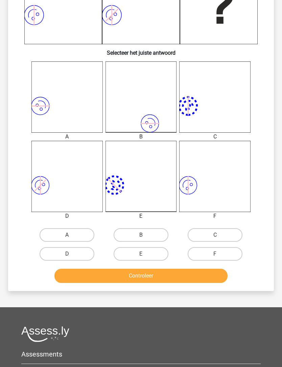
click at [231, 254] on label "F" at bounding box center [214, 254] width 55 height 14
click at [219, 254] on input "F" at bounding box center [217, 256] width 4 height 4
radio input "true"
click at [215, 273] on button "Controleer" at bounding box center [140, 276] width 173 height 14
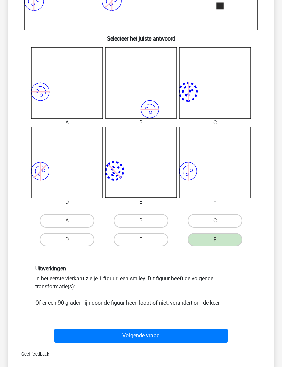
scroll to position [199, 0]
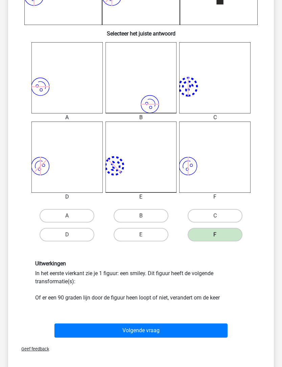
click at [195, 329] on button "Volgende vraag" at bounding box center [140, 331] width 173 height 14
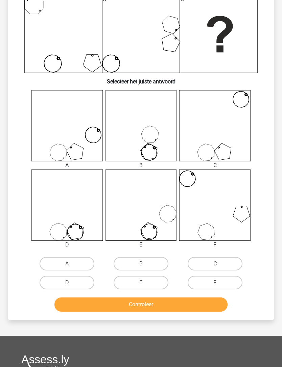
scroll to position [150, 0]
click at [84, 264] on label "A" at bounding box center [67, 265] width 55 height 14
click at [71, 264] on input "A" at bounding box center [69, 266] width 4 height 4
radio input "true"
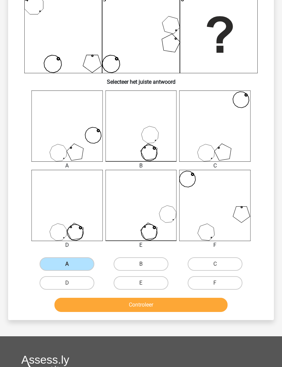
scroll to position [150, 0]
click at [119, 307] on button "Controleer" at bounding box center [140, 305] width 173 height 14
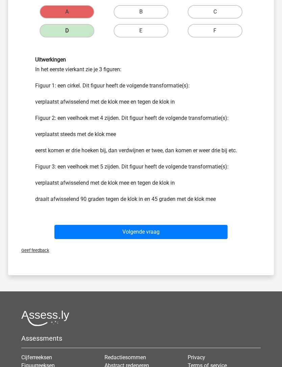
click at [201, 228] on button "Volgende vraag" at bounding box center [140, 232] width 173 height 14
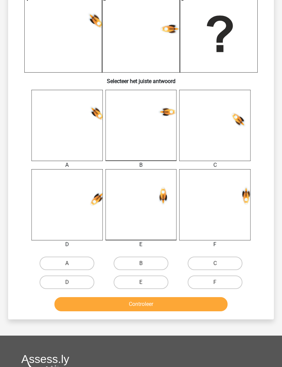
scroll to position [151, 0]
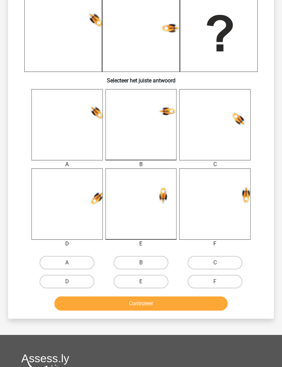
click at [213, 268] on label "C" at bounding box center [214, 263] width 55 height 14
click at [215, 267] on input "C" at bounding box center [217, 265] width 4 height 4
radio input "true"
click at [196, 305] on button "Controleer" at bounding box center [140, 304] width 173 height 14
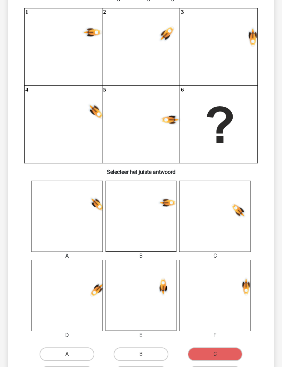
scroll to position [59, 0]
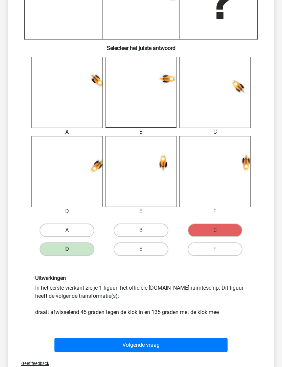
click at [196, 345] on button "Volgende vraag" at bounding box center [140, 345] width 173 height 14
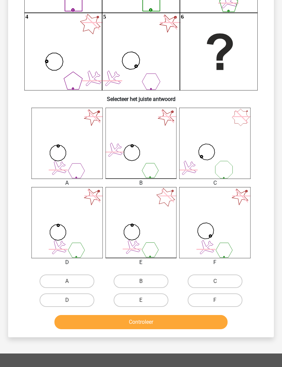
scroll to position [146, 0]
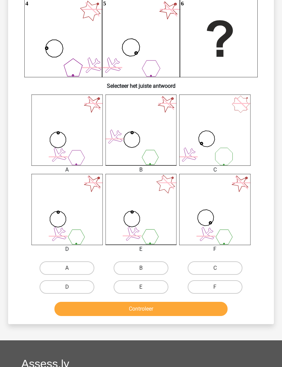
click at [162, 264] on label "B" at bounding box center [140, 269] width 55 height 14
click at [145, 268] on input "B" at bounding box center [143, 270] width 4 height 4
radio input "true"
click at [170, 309] on button "Controleer" at bounding box center [140, 309] width 173 height 14
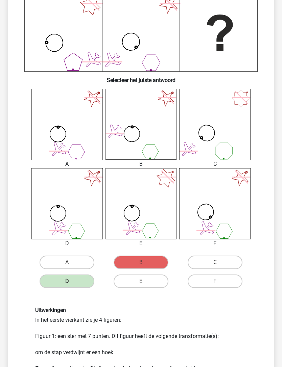
scroll to position [153, 0]
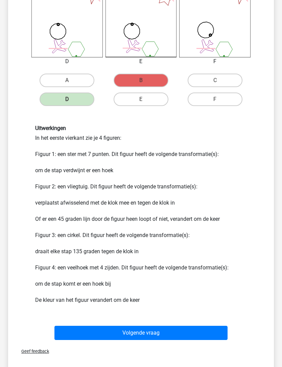
click at [196, 331] on button "Volgende vraag" at bounding box center [140, 333] width 173 height 14
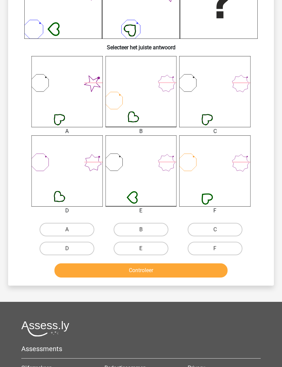
scroll to position [185, 0]
click at [87, 227] on label "A" at bounding box center [67, 230] width 55 height 14
click at [71, 230] on input "A" at bounding box center [69, 232] width 4 height 4
radio input "true"
click at [140, 277] on button "Controleer" at bounding box center [140, 270] width 173 height 14
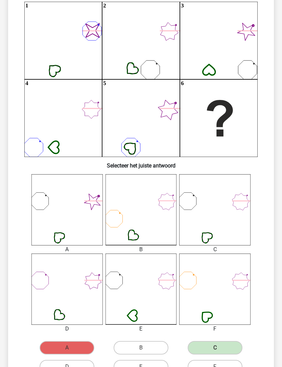
scroll to position [66, 0]
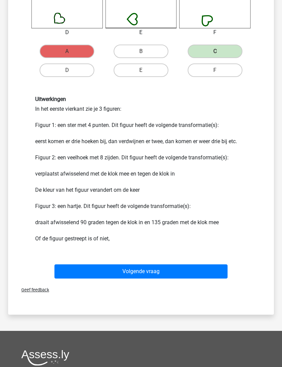
click at [189, 272] on button "Volgende vraag" at bounding box center [140, 272] width 173 height 14
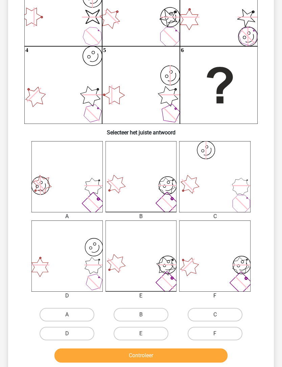
scroll to position [100, 0]
click at [152, 311] on label "B" at bounding box center [140, 315] width 55 height 14
click at [145, 315] on input "B" at bounding box center [143, 317] width 4 height 4
radio input "true"
click at [170, 350] on button "Controleer" at bounding box center [140, 356] width 173 height 14
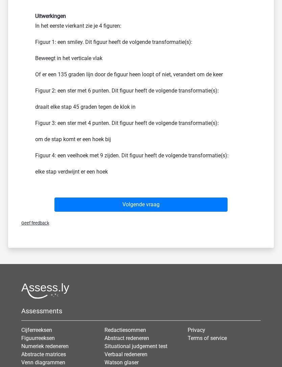
click at [214, 203] on button "Volgende vraag" at bounding box center [140, 205] width 173 height 14
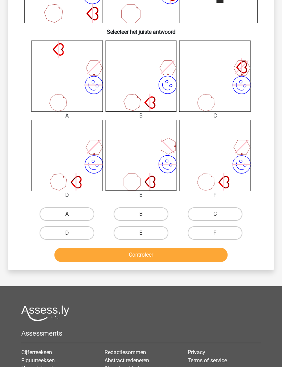
scroll to position [201, 0]
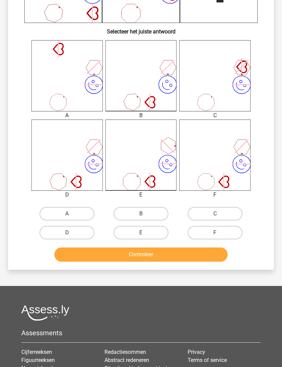
click at [151, 214] on label "B" at bounding box center [140, 214] width 55 height 14
click at [145, 214] on input "B" at bounding box center [143, 216] width 4 height 4
radio input "true"
click at [198, 255] on button "Controleer" at bounding box center [140, 255] width 173 height 14
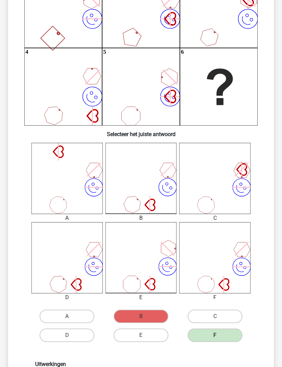
scroll to position [97, 0]
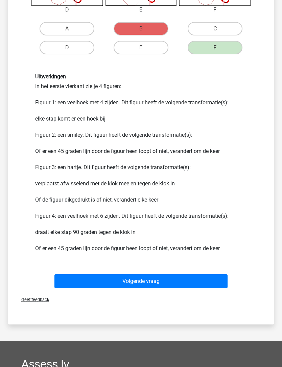
click at [148, 278] on button "Volgende vraag" at bounding box center [140, 281] width 173 height 14
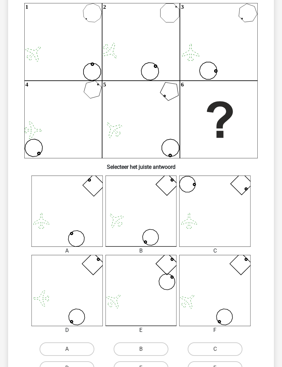
scroll to position [68, 0]
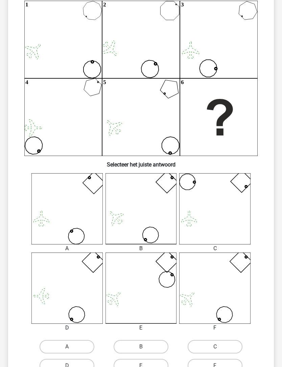
click at [158, 347] on label "B" at bounding box center [140, 347] width 55 height 14
click at [145, 347] on input "B" at bounding box center [143, 349] width 4 height 4
radio input "true"
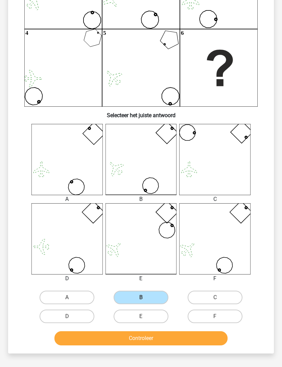
scroll to position [124, 0]
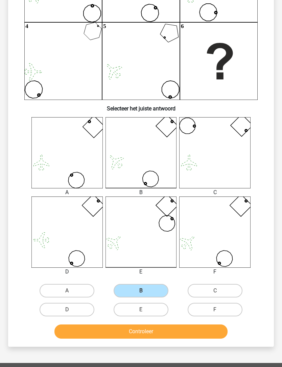
click at [184, 334] on button "Controleer" at bounding box center [140, 332] width 173 height 14
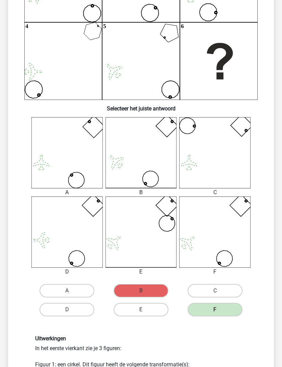
click at [271, 145] on div "Wat is de meest logische volgende figuur in de reeks? 1 2 3 4 5 6 Selecteer het…" at bounding box center [140, 239] width 265 height 630
click at [264, 143] on div "Wat is de meest logische volgende figuur in de reeks? 1 2 3 4 5 6 Selecteer het…" at bounding box center [141, 225] width 260 height 592
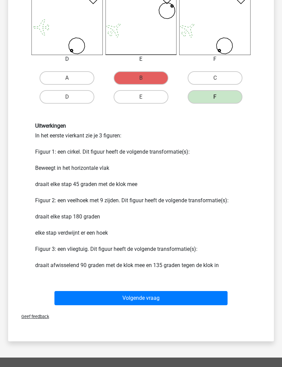
click at [182, 300] on button "Volgende vraag" at bounding box center [140, 298] width 173 height 14
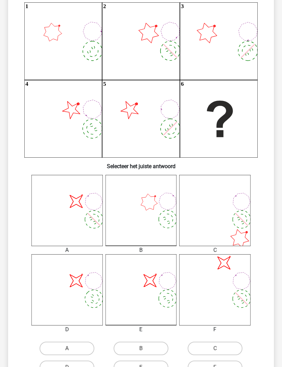
scroll to position [66, 0]
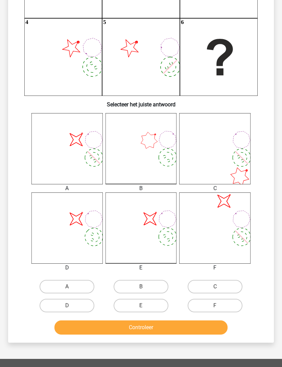
click at [79, 286] on label "A" at bounding box center [67, 287] width 55 height 14
click at [71, 287] on input "A" at bounding box center [69, 289] width 4 height 4
radio input "true"
click at [118, 325] on button "Controleer" at bounding box center [140, 327] width 173 height 14
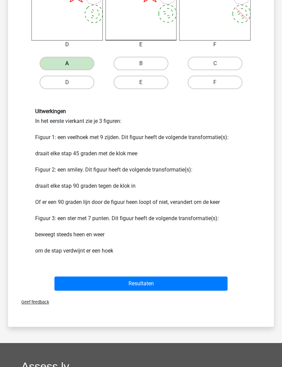
scroll to position [353, 0]
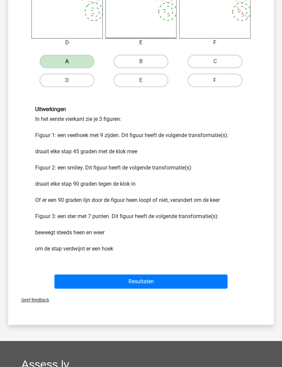
click at [174, 278] on button "Resultaten" at bounding box center [140, 282] width 173 height 14
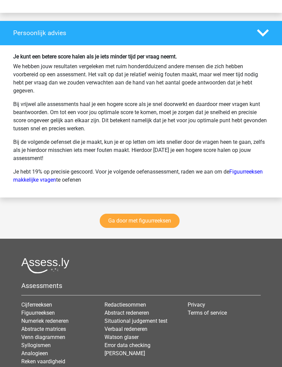
scroll to position [949, 0]
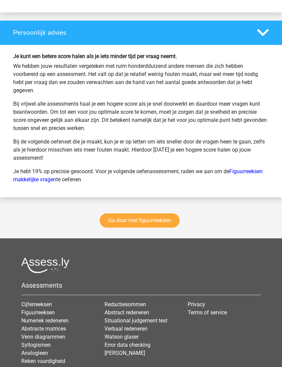
click at [165, 226] on link "Ga door met figuurreeksen" at bounding box center [140, 221] width 80 height 14
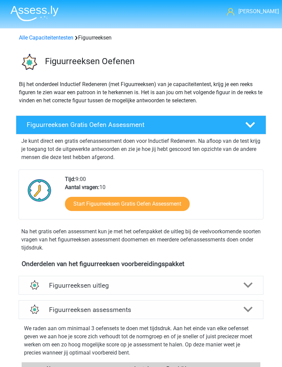
scroll to position [298, 0]
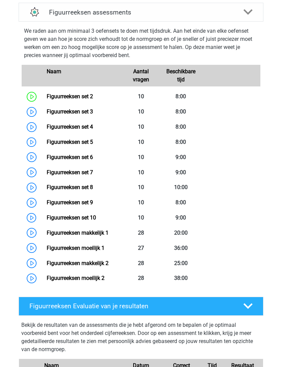
click at [108, 236] on link "Figuurreeksen makkelijk 1" at bounding box center [78, 233] width 62 height 6
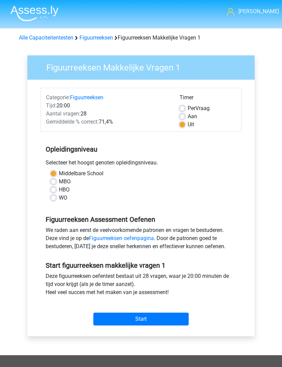
click at [157, 317] on input "Start" at bounding box center [140, 319] width 95 height 13
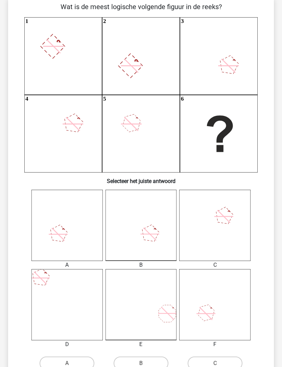
scroll to position [51, 0]
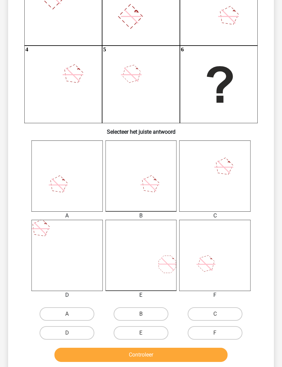
click at [229, 332] on label "F" at bounding box center [214, 334] width 55 height 14
click at [219, 333] on input "F" at bounding box center [217, 335] width 4 height 4
radio input "true"
click at [218, 350] on button "Controleer" at bounding box center [140, 355] width 173 height 14
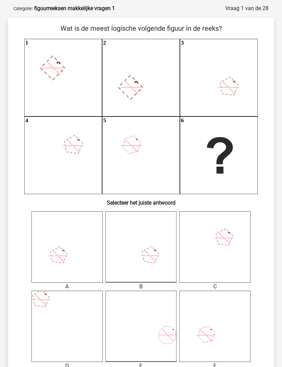
scroll to position [29, 0]
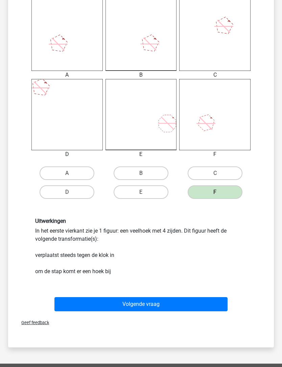
click at [209, 307] on button "Volgende vraag" at bounding box center [140, 305] width 173 height 14
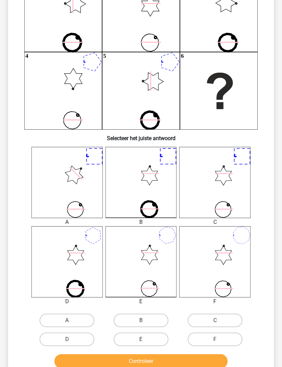
scroll to position [94, 0]
click at [157, 338] on label "E" at bounding box center [140, 340] width 55 height 14
click at [145, 339] on input "E" at bounding box center [143, 341] width 4 height 4
radio input "true"
click at [176, 362] on button "Controleer" at bounding box center [140, 361] width 173 height 14
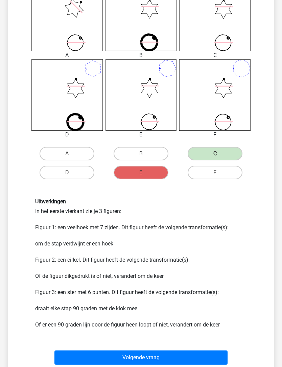
scroll to position [262, 0]
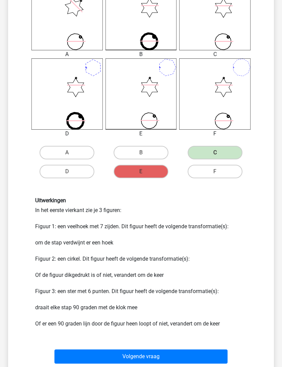
click at [178, 351] on button "Volgende vraag" at bounding box center [140, 357] width 173 height 14
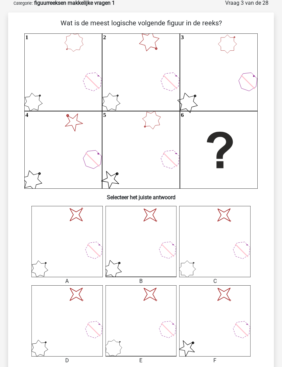
scroll to position [48, 0]
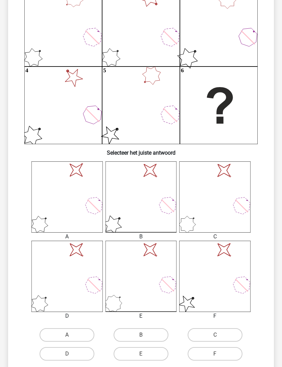
click at [221, 333] on label "C" at bounding box center [214, 336] width 55 height 14
click at [219, 335] on input "C" at bounding box center [217, 337] width 4 height 4
radio input "true"
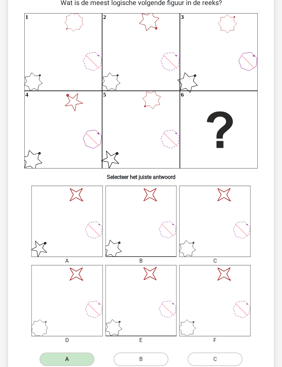
scroll to position [55, 0]
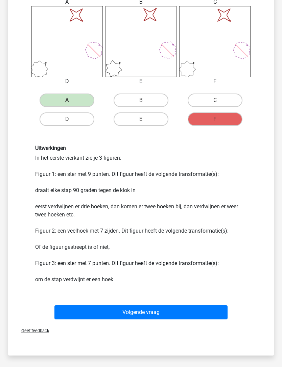
click at [213, 315] on button "Volgende vraag" at bounding box center [140, 312] width 173 height 14
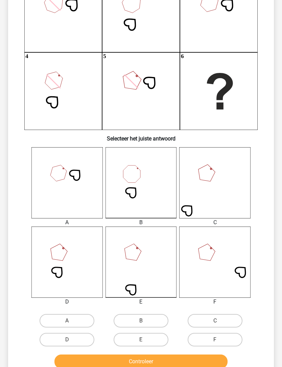
scroll to position [94, 0]
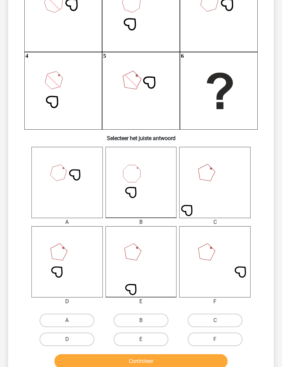
click at [154, 340] on label "E" at bounding box center [140, 340] width 55 height 14
click at [145, 340] on input "E" at bounding box center [143, 342] width 4 height 4
radio input "true"
click at [168, 359] on button "Controleer" at bounding box center [140, 361] width 173 height 14
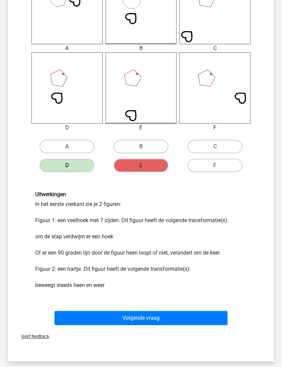
click at [205, 316] on button "Volgende vraag" at bounding box center [140, 318] width 173 height 14
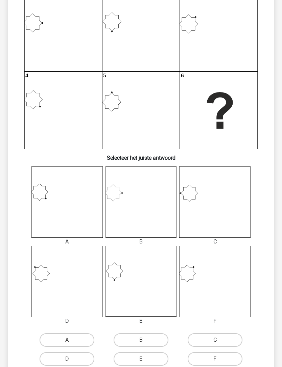
scroll to position [76, 0]
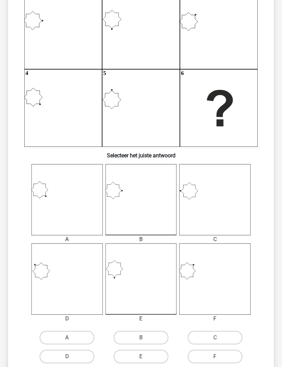
click at [158, 355] on label "E" at bounding box center [140, 357] width 55 height 14
click at [145, 357] on input "E" at bounding box center [143, 359] width 4 height 4
radio input "true"
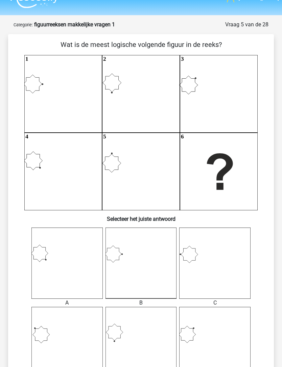
scroll to position [16, 0]
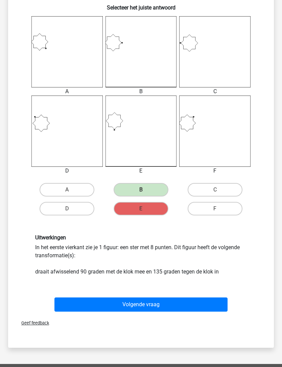
click at [215, 300] on button "Volgende vraag" at bounding box center [140, 305] width 173 height 14
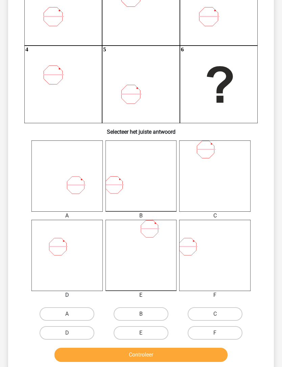
scroll to position [100, 0]
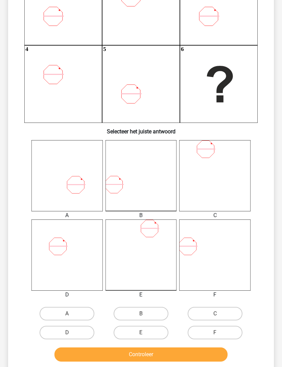
click at [85, 331] on label "D" at bounding box center [67, 333] width 55 height 14
click at [71, 333] on input "D" at bounding box center [69, 335] width 4 height 4
radio input "true"
click at [106, 356] on button "Controleer" at bounding box center [140, 354] width 173 height 14
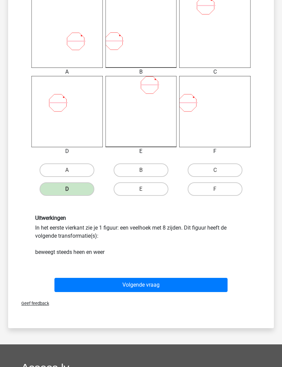
click at [197, 285] on button "Volgende vraag" at bounding box center [140, 285] width 173 height 14
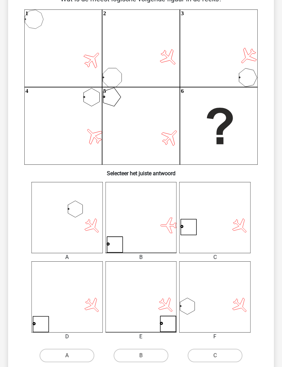
scroll to position [59, 0]
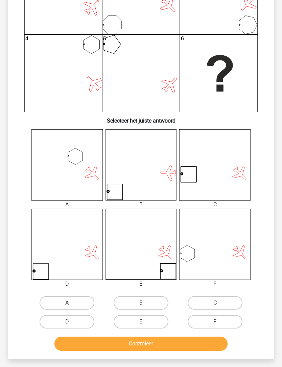
click at [84, 327] on label "D" at bounding box center [67, 322] width 55 height 14
click at [71, 327] on input "D" at bounding box center [69, 324] width 4 height 4
radio input "true"
click at [121, 344] on button "Controleer" at bounding box center [140, 344] width 173 height 14
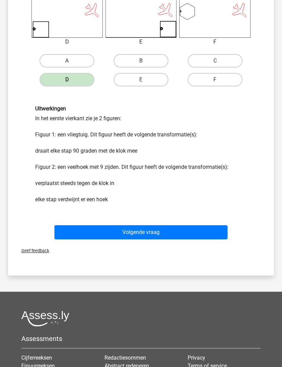
scroll to position [359, 0]
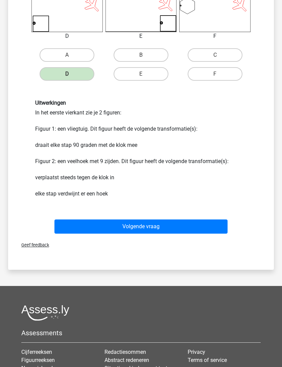
click at [208, 223] on button "Volgende vraag" at bounding box center [140, 227] width 173 height 14
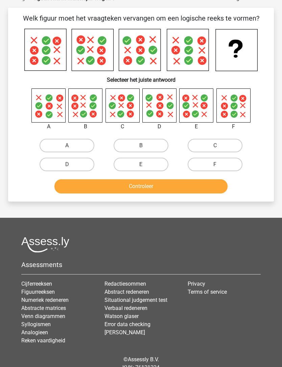
scroll to position [34, 0]
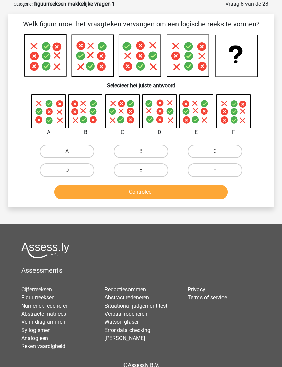
click at [231, 166] on label "F" at bounding box center [214, 170] width 55 height 14
click at [219, 170] on input "F" at bounding box center [217, 172] width 4 height 4
radio input "true"
click at [209, 199] on button "Controleer" at bounding box center [140, 192] width 173 height 14
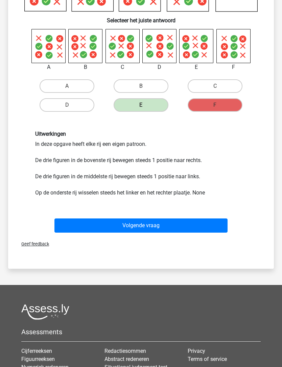
click at [196, 222] on button "Volgende vraag" at bounding box center [140, 226] width 173 height 14
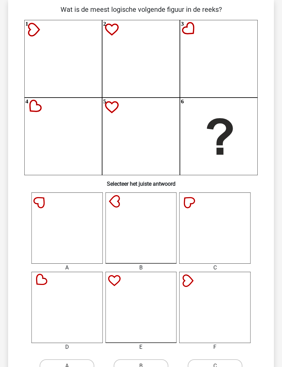
scroll to position [46, 0]
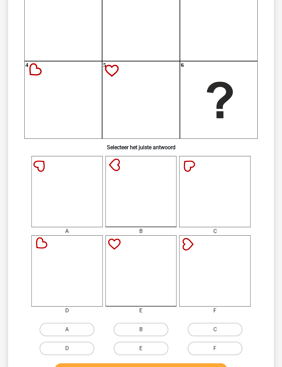
click at [229, 348] on label "F" at bounding box center [214, 349] width 55 height 14
click at [219, 349] on input "F" at bounding box center [217, 351] width 4 height 4
radio input "true"
click at [221, 366] on button "Controleer" at bounding box center [140, 370] width 173 height 14
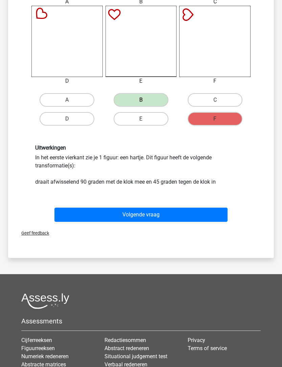
scroll to position [322, 0]
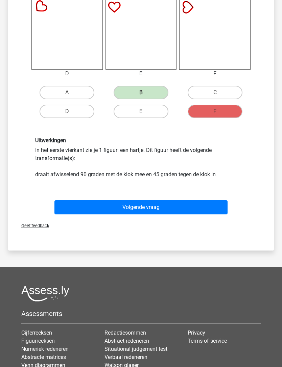
click at [201, 205] on button "Volgende vraag" at bounding box center [140, 207] width 173 height 14
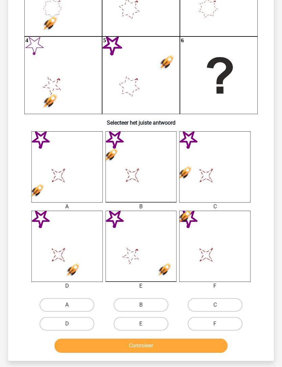
scroll to position [110, 0]
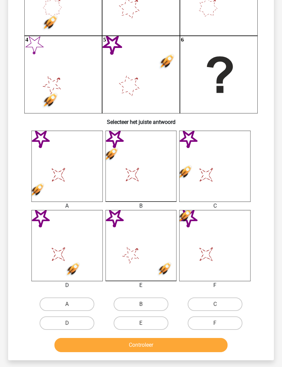
click at [235, 321] on label "F" at bounding box center [214, 324] width 55 height 14
click at [219, 324] on input "F" at bounding box center [217, 326] width 4 height 4
radio input "true"
click at [211, 347] on button "Controleer" at bounding box center [140, 345] width 173 height 14
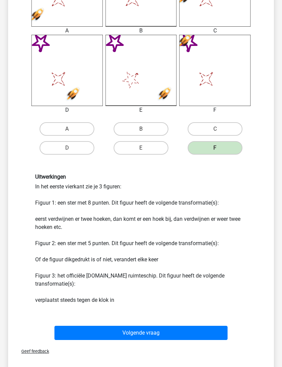
click at [208, 335] on button "Volgende vraag" at bounding box center [140, 333] width 173 height 14
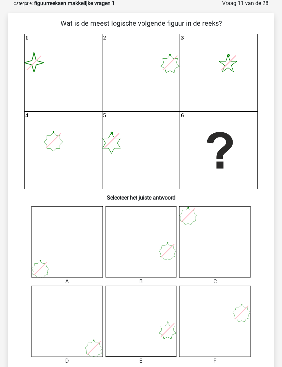
scroll to position [34, 0]
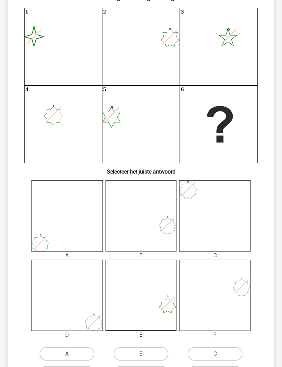
click at [230, 367] on label "F" at bounding box center [214, 373] width 55 height 14
radio input "true"
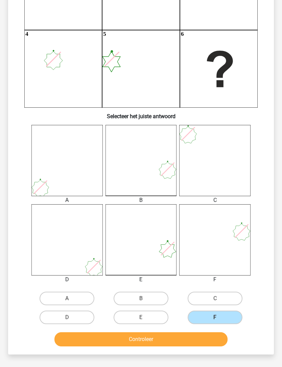
scroll to position [119, 0]
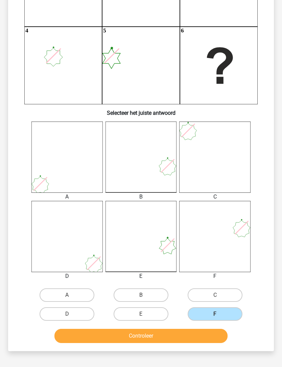
click at [257, 239] on div "A B C D" at bounding box center [141, 223] width 244 height 202
click at [230, 314] on label "F" at bounding box center [214, 315] width 55 height 14
click at [219, 314] on input "F" at bounding box center [217, 316] width 4 height 4
click at [161, 295] on label "B" at bounding box center [140, 296] width 55 height 14
click at [145, 295] on input "B" at bounding box center [143, 297] width 4 height 4
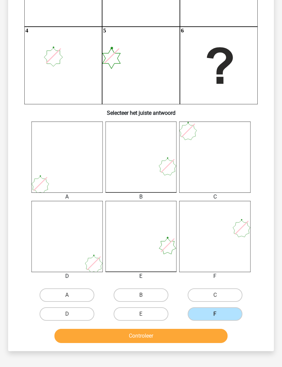
radio input "true"
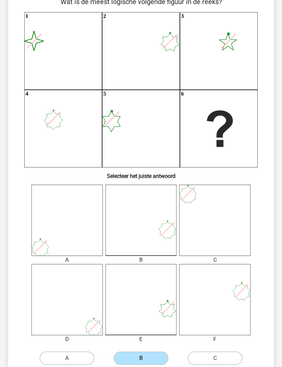
scroll to position [56, 0]
radio input "true"
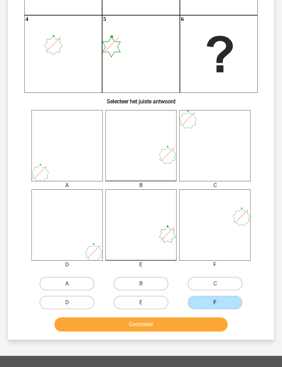
scroll to position [132, 0]
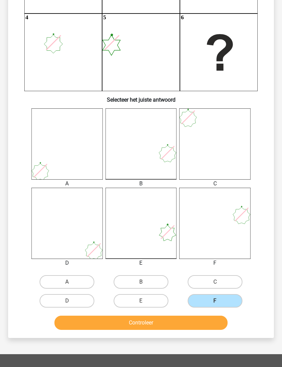
click at [216, 321] on button "Controleer" at bounding box center [140, 323] width 173 height 14
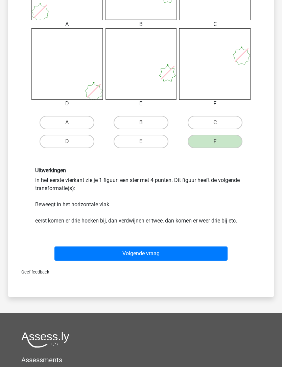
click at [196, 247] on button "Volgende vraag" at bounding box center [140, 254] width 173 height 14
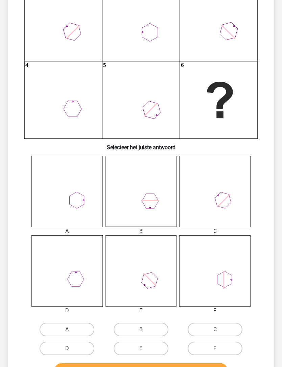
scroll to position [85, 0]
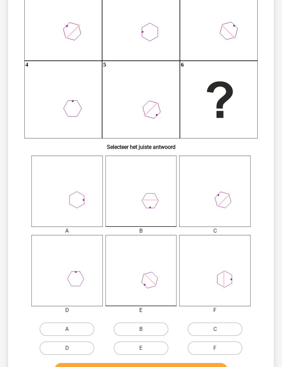
click at [81, 328] on label "A" at bounding box center [67, 330] width 55 height 14
click at [71, 329] on input "A" at bounding box center [69, 331] width 4 height 4
radio input "true"
click at [143, 367] on button "Controleer" at bounding box center [140, 370] width 173 height 14
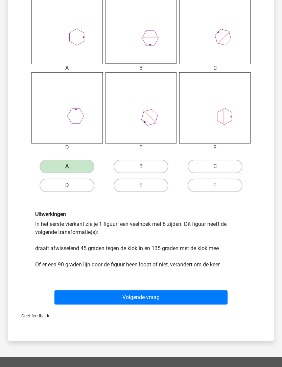
click at [205, 296] on button "Volgende vraag" at bounding box center [140, 297] width 173 height 14
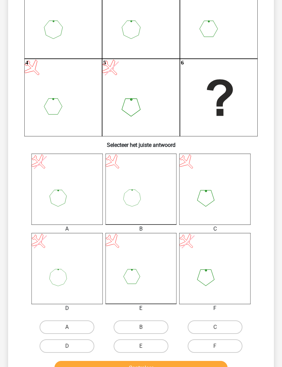
scroll to position [88, 0]
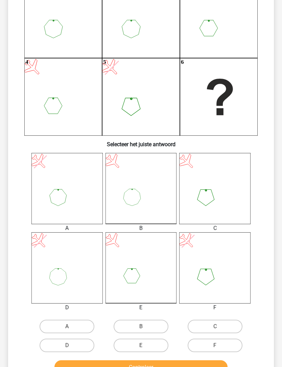
click at [230, 326] on label "C" at bounding box center [214, 327] width 55 height 14
click at [219, 327] on input "C" at bounding box center [217, 329] width 4 height 4
radio input "true"
click at [213, 366] on button "Controleer" at bounding box center [140, 367] width 173 height 14
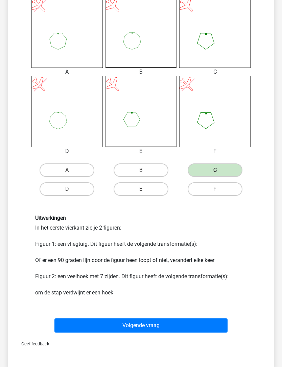
scroll to position [244, 0]
click at [208, 325] on button "Volgende vraag" at bounding box center [140, 325] width 173 height 14
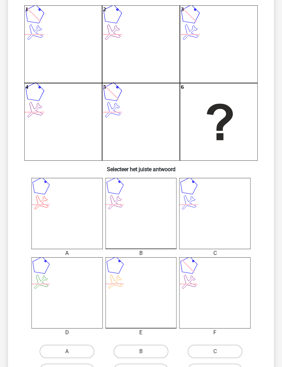
scroll to position [34, 0]
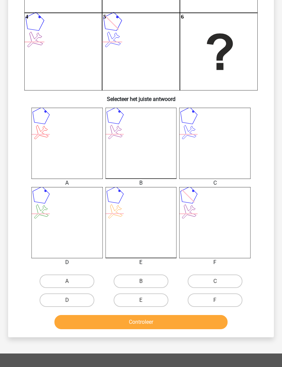
click at [153, 279] on label "B" at bounding box center [140, 282] width 55 height 14
click at [145, 282] on input "B" at bounding box center [143, 284] width 4 height 4
radio input "true"
click at [167, 319] on button "Controleer" at bounding box center [140, 322] width 173 height 14
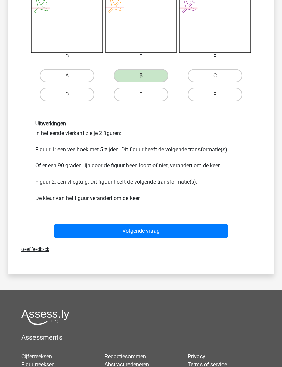
click at [214, 228] on button "Volgende vraag" at bounding box center [140, 231] width 173 height 14
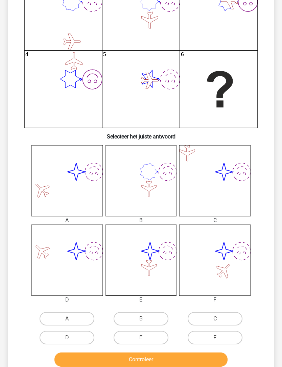
scroll to position [96, 0]
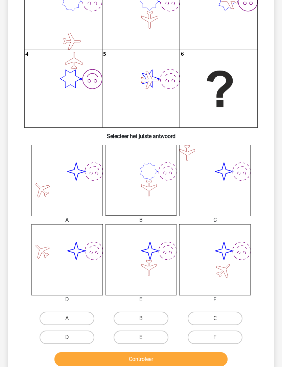
click at [158, 336] on label "E" at bounding box center [140, 338] width 55 height 14
click at [145, 337] on input "E" at bounding box center [143, 339] width 4 height 4
radio input "true"
click at [165, 359] on button "Controleer" at bounding box center [140, 359] width 173 height 14
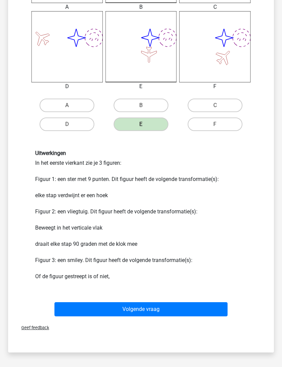
scroll to position [318, 0]
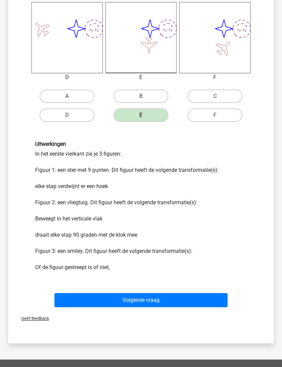
click at [207, 300] on button "Volgende vraag" at bounding box center [140, 300] width 173 height 14
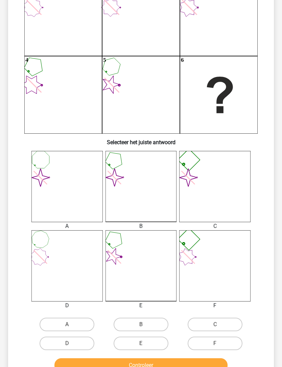
scroll to position [91, 0]
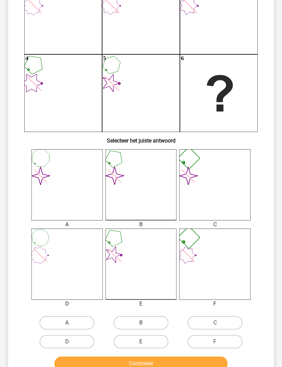
click at [145, 340] on label "E" at bounding box center [140, 342] width 55 height 14
click at [145, 342] on input "E" at bounding box center [143, 344] width 4 height 4
radio input "true"
click at [157, 362] on button "Controleer" at bounding box center [140, 364] width 173 height 14
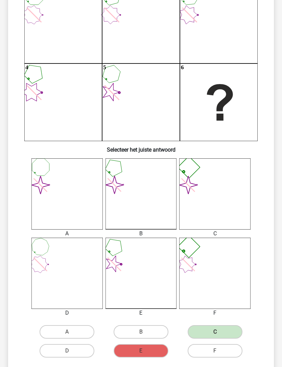
scroll to position [82, 0]
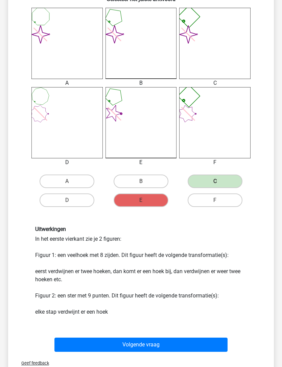
click at [206, 341] on button "Volgende vraag" at bounding box center [140, 345] width 173 height 14
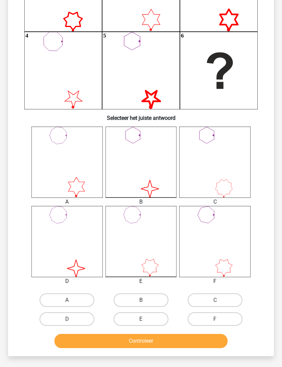
scroll to position [34, 0]
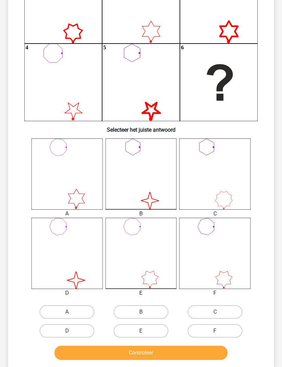
click at [84, 331] on label "D" at bounding box center [67, 332] width 55 height 14
click at [71, 331] on input "D" at bounding box center [69, 333] width 4 height 4
radio input "true"
click at [103, 352] on button "Controleer" at bounding box center [140, 353] width 173 height 14
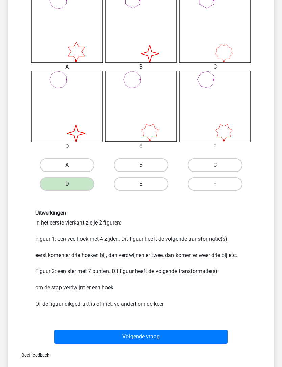
click at [211, 332] on button "Volgende vraag" at bounding box center [140, 337] width 173 height 14
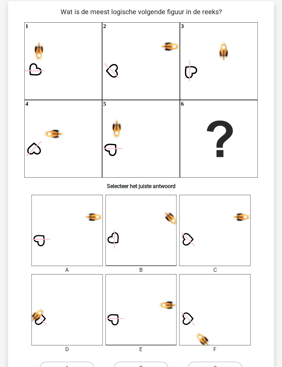
scroll to position [54, 0]
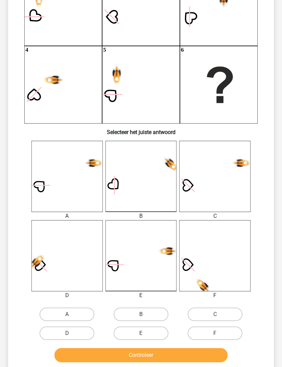
click at [226, 315] on label "C" at bounding box center [214, 315] width 55 height 14
click at [219, 315] on input "C" at bounding box center [217, 317] width 4 height 4
radio input "true"
click at [214, 355] on button "Controleer" at bounding box center [140, 355] width 173 height 14
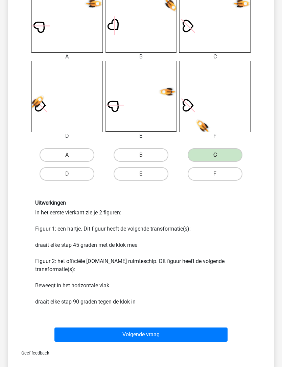
click at [196, 334] on button "Volgende vraag" at bounding box center [140, 335] width 173 height 14
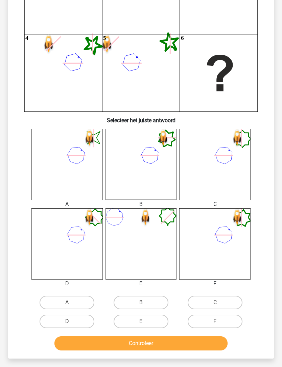
scroll to position [128, 0]
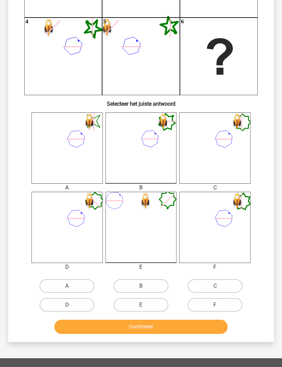
click at [154, 292] on label "B" at bounding box center [140, 286] width 55 height 14
click at [145, 290] on input "B" at bounding box center [143, 288] width 4 height 4
radio input "true"
click at [161, 331] on button "Controleer" at bounding box center [140, 327] width 173 height 14
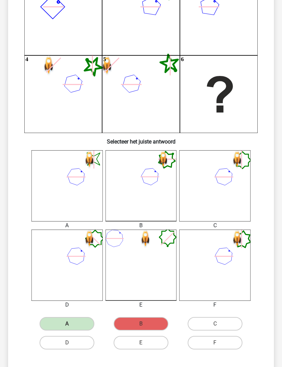
scroll to position [89, 0]
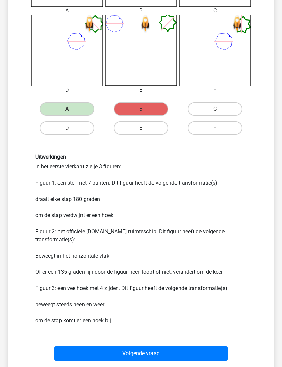
click at [205, 350] on button "Volgende vraag" at bounding box center [140, 354] width 173 height 14
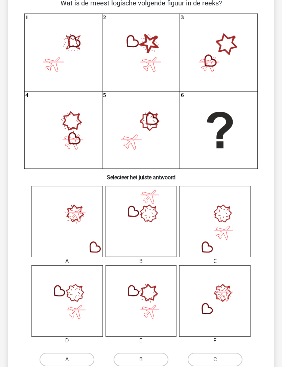
scroll to position [34, 0]
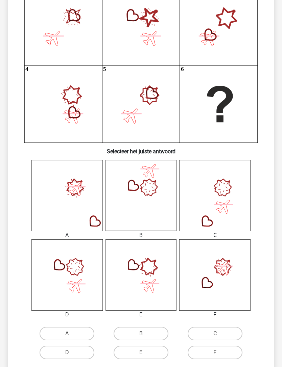
click at [86, 349] on label "D" at bounding box center [67, 353] width 55 height 14
click at [71, 353] on input "D" at bounding box center [69, 355] width 4 height 4
radio input "true"
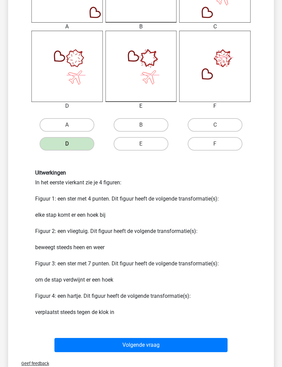
click at [207, 342] on button "Volgende vraag" at bounding box center [140, 345] width 173 height 14
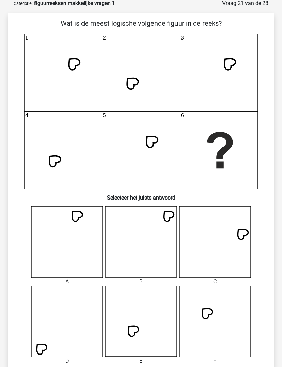
scroll to position [34, 0]
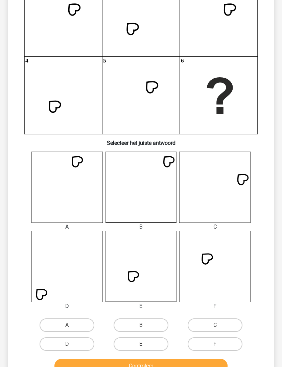
click at [159, 342] on label "E" at bounding box center [140, 345] width 55 height 14
click at [145, 344] on input "E" at bounding box center [143, 346] width 4 height 4
radio input "true"
click at [164, 367] on button "Controleer" at bounding box center [140, 366] width 173 height 14
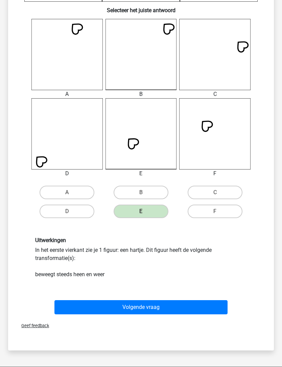
click at [216, 304] on button "Volgende vraag" at bounding box center [140, 308] width 173 height 14
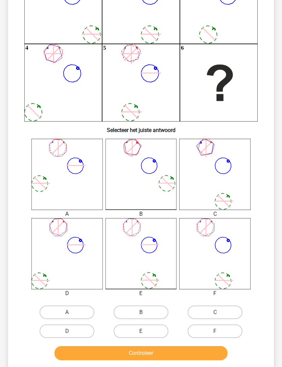
scroll to position [106, 0]
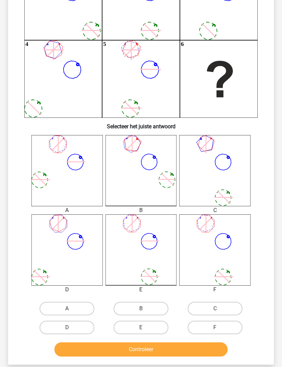
click at [166, 323] on label "E" at bounding box center [140, 328] width 55 height 14
click at [145, 328] on input "E" at bounding box center [143, 330] width 4 height 4
radio input "true"
click at [165, 350] on button "Controleer" at bounding box center [140, 349] width 173 height 14
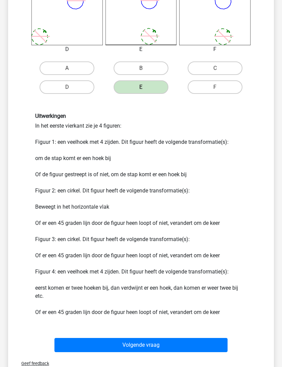
scroll to position [347, 0]
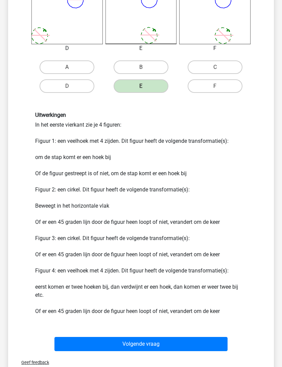
click at [205, 343] on button "Volgende vraag" at bounding box center [140, 344] width 173 height 14
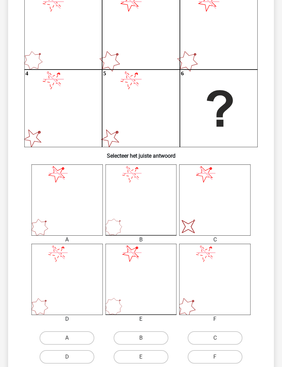
scroll to position [80, 0]
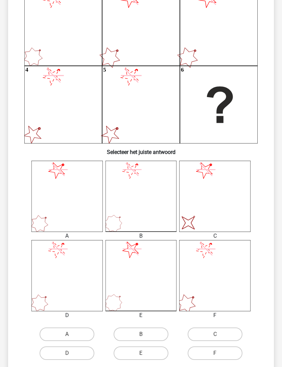
click at [231, 330] on label "C" at bounding box center [214, 335] width 55 height 14
click at [219, 334] on input "C" at bounding box center [217, 336] width 4 height 4
radio input "true"
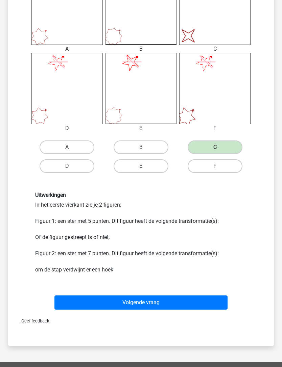
click at [207, 304] on button "Volgende vraag" at bounding box center [140, 303] width 173 height 14
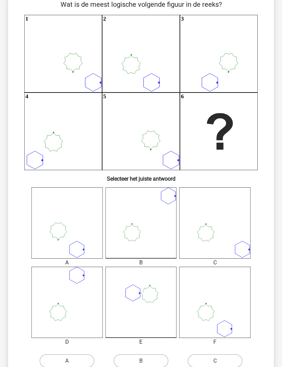
scroll to position [34, 0]
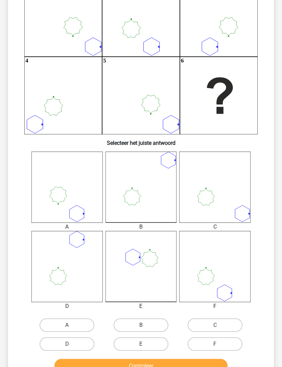
click at [232, 345] on label "F" at bounding box center [214, 345] width 55 height 14
click at [219, 345] on input "F" at bounding box center [217, 346] width 4 height 4
radio input "true"
click at [219, 364] on button "Controleer" at bounding box center [140, 366] width 173 height 14
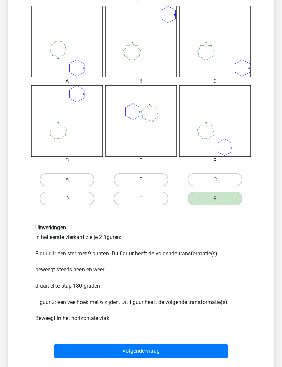
scroll to position [234, 0]
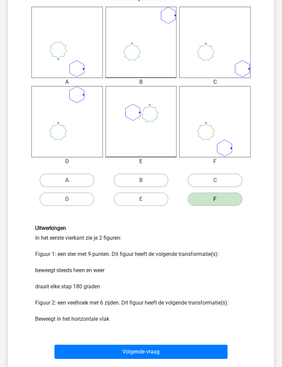
click at [214, 352] on button "Volgende vraag" at bounding box center [140, 352] width 173 height 14
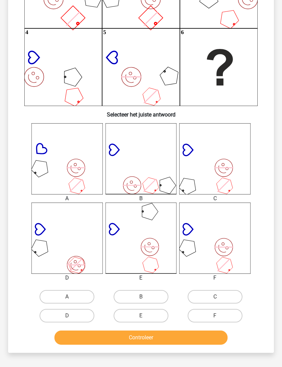
scroll to position [34, 0]
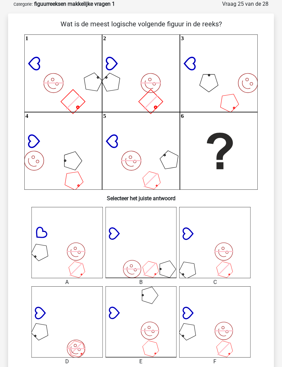
click at [265, 191] on div "Wat is de meest logische volgende figuur in de reeks? image/svg+xml 1 image/svg…" at bounding box center [141, 225] width 260 height 412
click at [169, 184] on icon "image/svg+xml 1 image/svg+xml 2 image/svg+xml 3 image/svg+xml 4 image/svg+xml" at bounding box center [140, 111] width 233 height 155
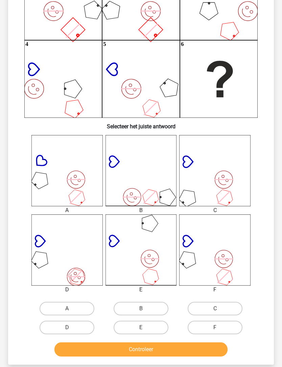
scroll to position [109, 0]
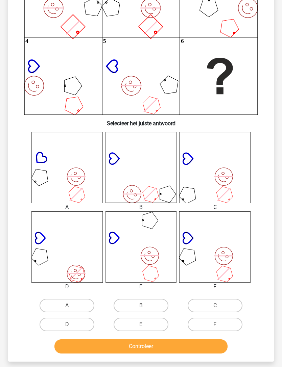
click at [232, 301] on label "C" at bounding box center [214, 306] width 55 height 14
click at [219, 306] on input "C" at bounding box center [217, 308] width 4 height 4
radio input "true"
click at [218, 343] on button "Controleer" at bounding box center [140, 346] width 173 height 14
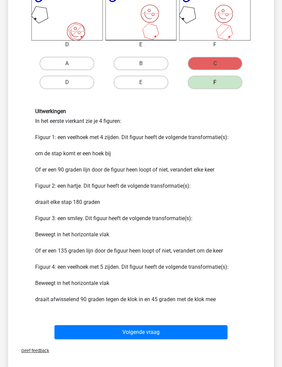
click at [206, 330] on button "Volgende vraag" at bounding box center [140, 333] width 173 height 14
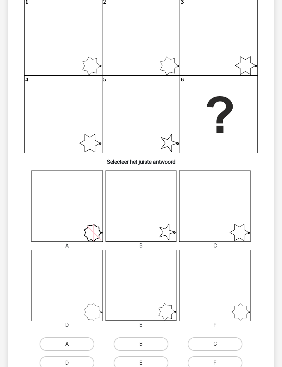
scroll to position [83, 0]
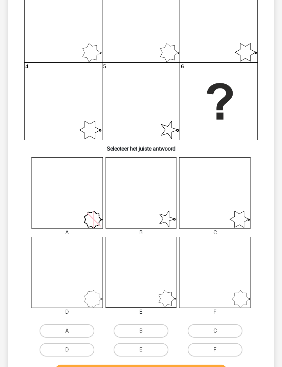
click at [160, 326] on label "B" at bounding box center [140, 331] width 55 height 14
click at [145, 331] on input "B" at bounding box center [143, 333] width 4 height 4
radio input "true"
click at [192, 366] on button "Controleer" at bounding box center [140, 372] width 173 height 14
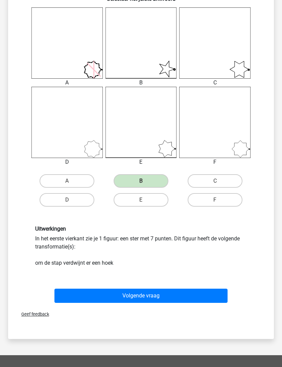
click at [209, 295] on button "Volgende vraag" at bounding box center [140, 296] width 173 height 14
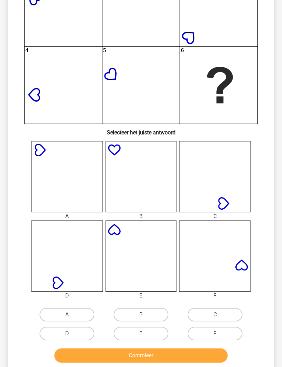
scroll to position [93, 0]
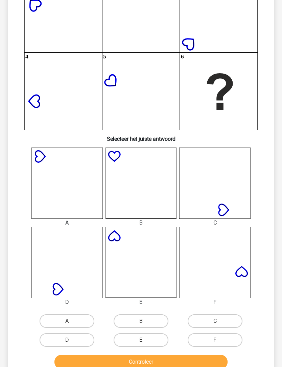
click at [159, 338] on label "E" at bounding box center [140, 340] width 55 height 14
click at [145, 340] on input "E" at bounding box center [143, 342] width 4 height 4
radio input "true"
click at [169, 359] on button "Controleer" at bounding box center [140, 362] width 173 height 14
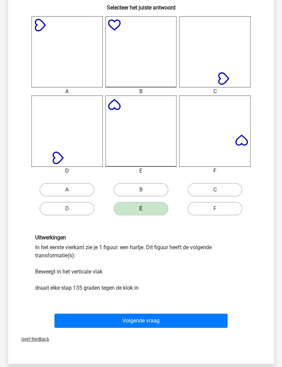
click at [203, 321] on button "Volgende vraag" at bounding box center [140, 321] width 173 height 14
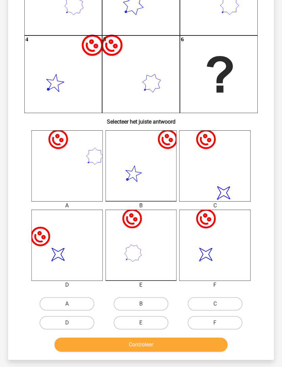
scroll to position [110, 0]
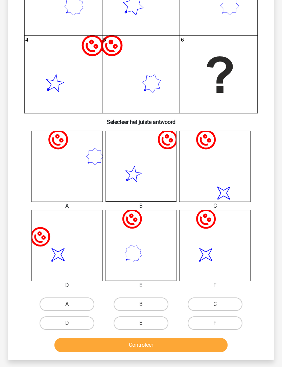
click at [156, 324] on label "E" at bounding box center [140, 323] width 55 height 14
click at [145, 324] on input "E" at bounding box center [143, 325] width 4 height 4
radio input "true"
click at [172, 349] on button "Controleer" at bounding box center [140, 345] width 173 height 14
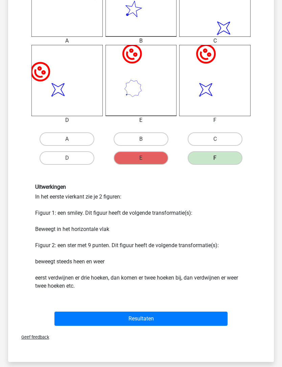
scroll to position [275, 0]
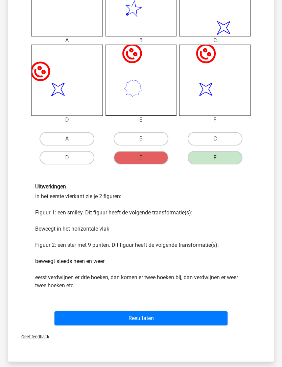
click at [201, 315] on button "Resultaten" at bounding box center [140, 319] width 173 height 14
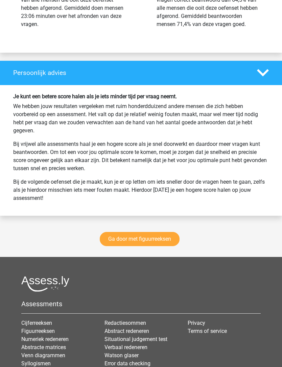
scroll to position [1397, 0]
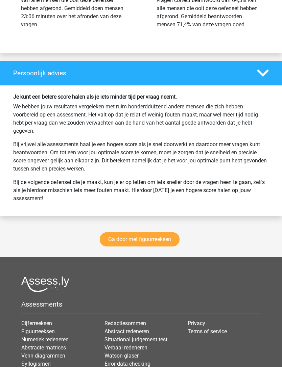
click at [177, 247] on link "Ga door met figuurreeksen" at bounding box center [140, 240] width 80 height 14
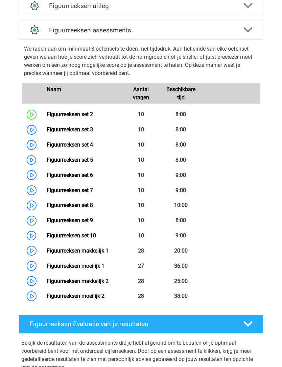
scroll to position [279, 0]
